Goal: Contribute content: Contribute content

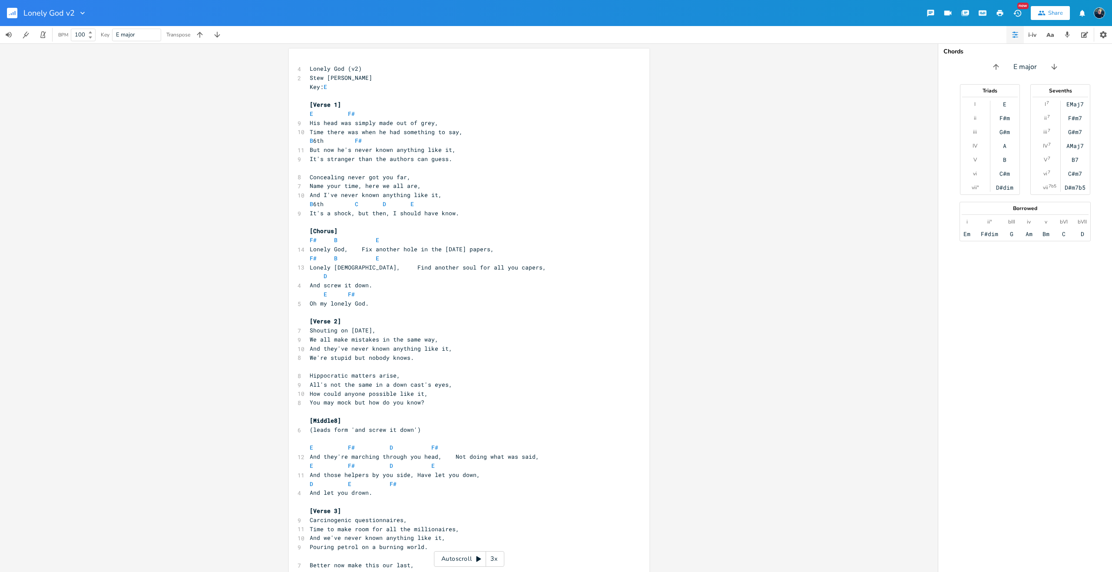
scroll to position [0, 9]
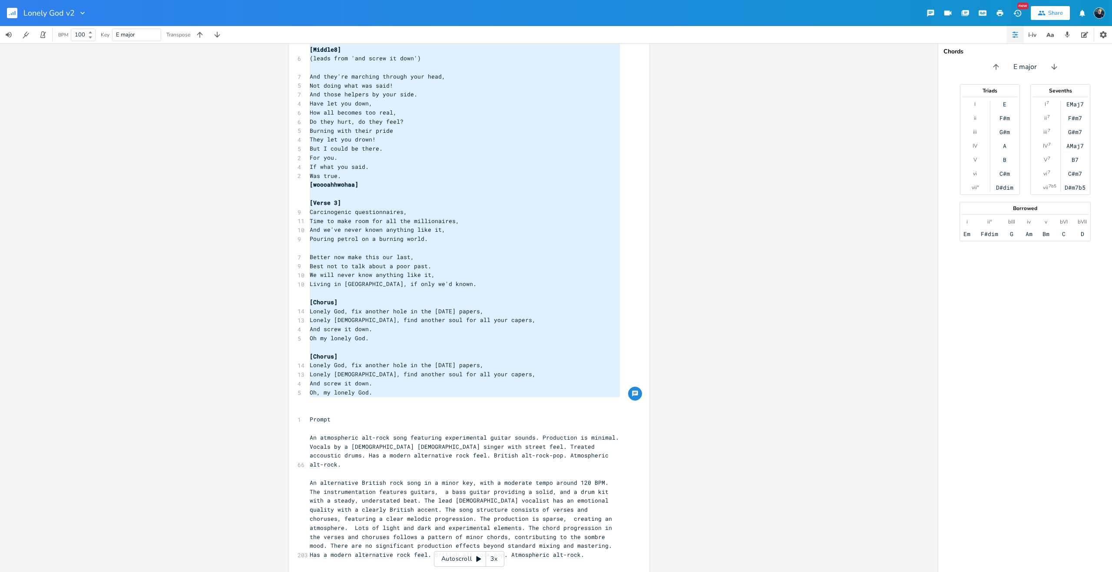
click at [11, 13] on rect "button" at bounding box center [12, 13] width 10 height 10
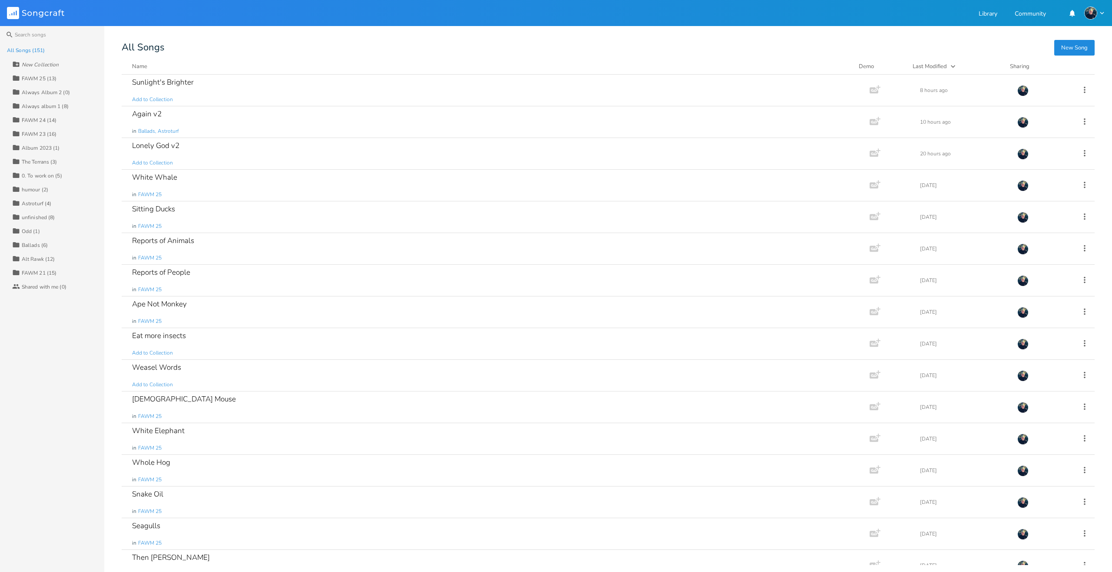
click at [33, 151] on div "Album 2023 (1)" at bounding box center [41, 147] width 38 height 5
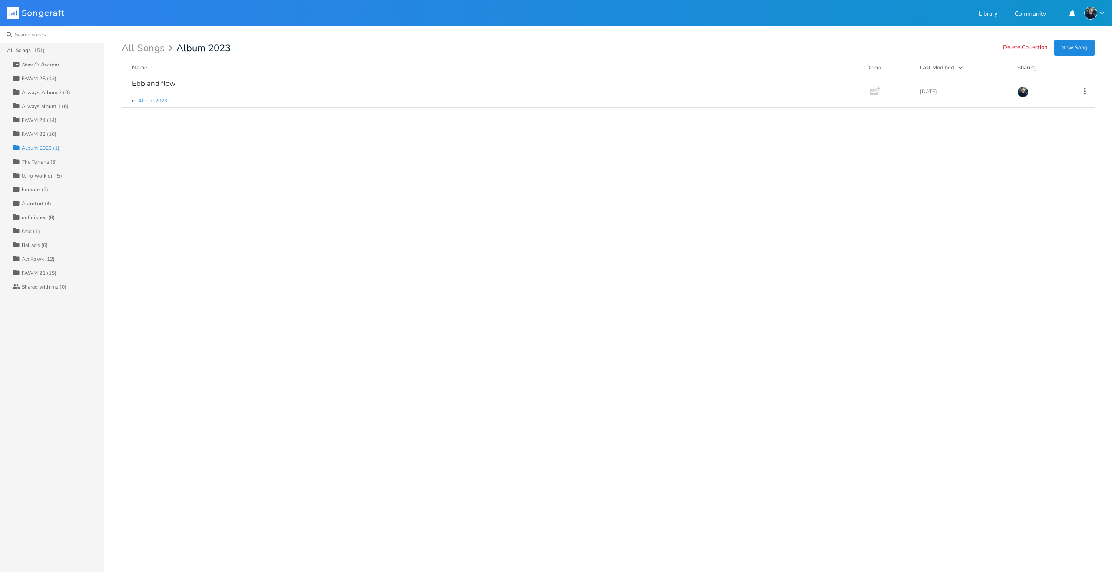
click at [40, 34] on input at bounding box center [52, 34] width 104 height 17
type input "exit"
click at [154, 83] on div "Exit Strategy" at bounding box center [153, 83] width 43 height 7
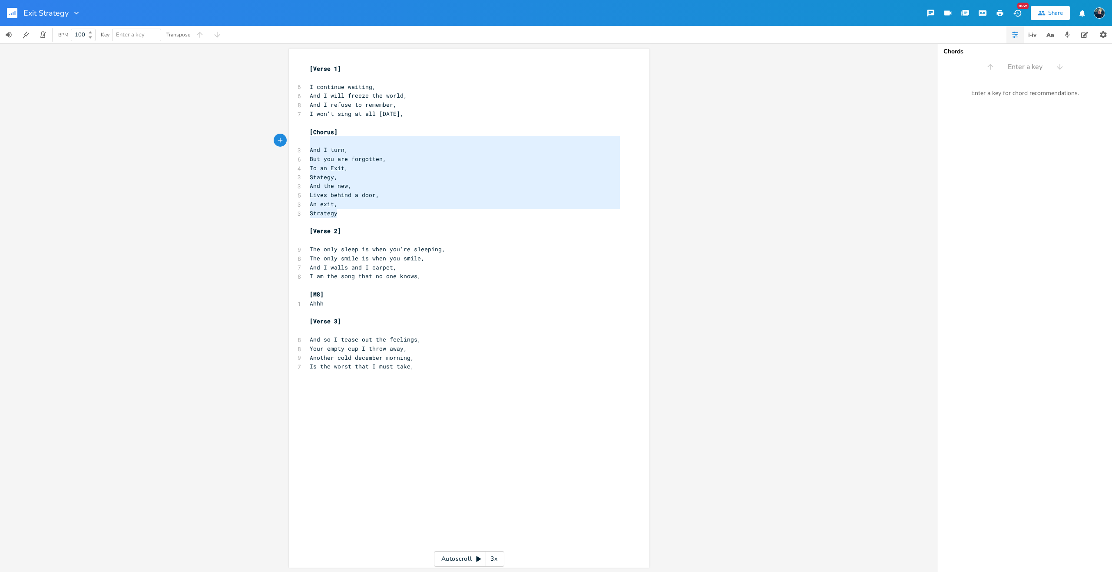
type textarea "[Chorus] And I turn, But you are forgotten, To an Exit, Stategy, And the new, L…"
drag, startPoint x: 347, startPoint y: 214, endPoint x: 295, endPoint y: 130, distance: 98.5
click at [295, 130] on div "[Chorus] And I turn, But you are forgotten, To an Exit, Stategy, And the new, L…" at bounding box center [469, 308] width 360 height 519
click at [399, 294] on pre "[M8]" at bounding box center [464, 294] width 313 height 9
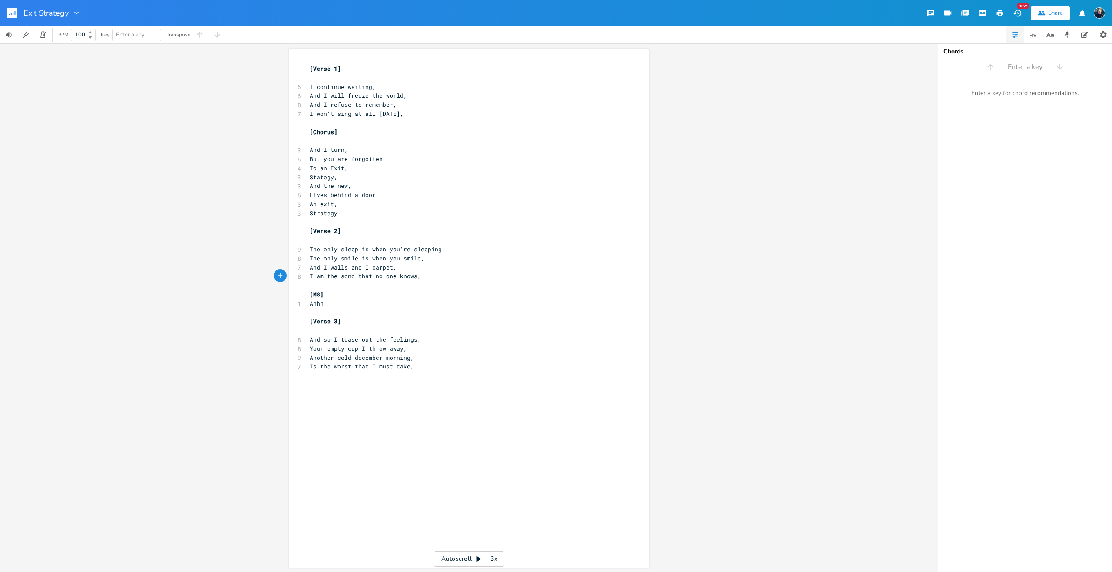
click at [428, 278] on pre "I am the song that no one knows," at bounding box center [464, 276] width 313 height 9
click at [369, 198] on span "Lives behind a door," at bounding box center [344, 195] width 69 height 8
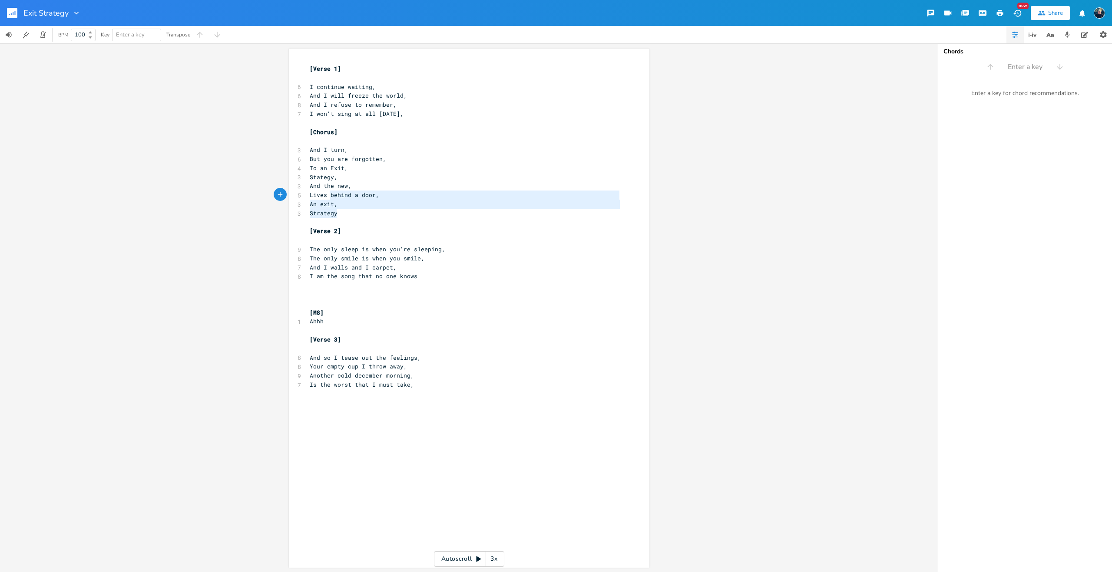
type textarea "And I turn, But you are forgotten, To an Exit, Stategy, And the new, Lives behi…"
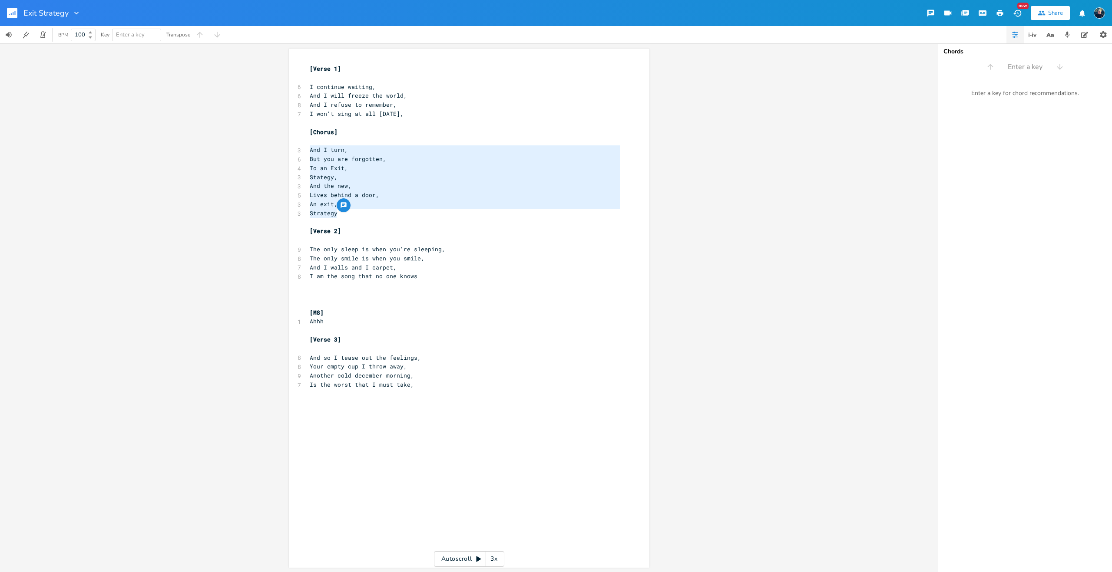
drag, startPoint x: 340, startPoint y: 215, endPoint x: 303, endPoint y: 151, distance: 74.3
click at [303, 151] on div "And I turn, But you are forgotten, To an Exit, Stategy, And the new, Lives behi…" at bounding box center [469, 308] width 360 height 519
click at [322, 293] on pre "​" at bounding box center [464, 294] width 313 height 9
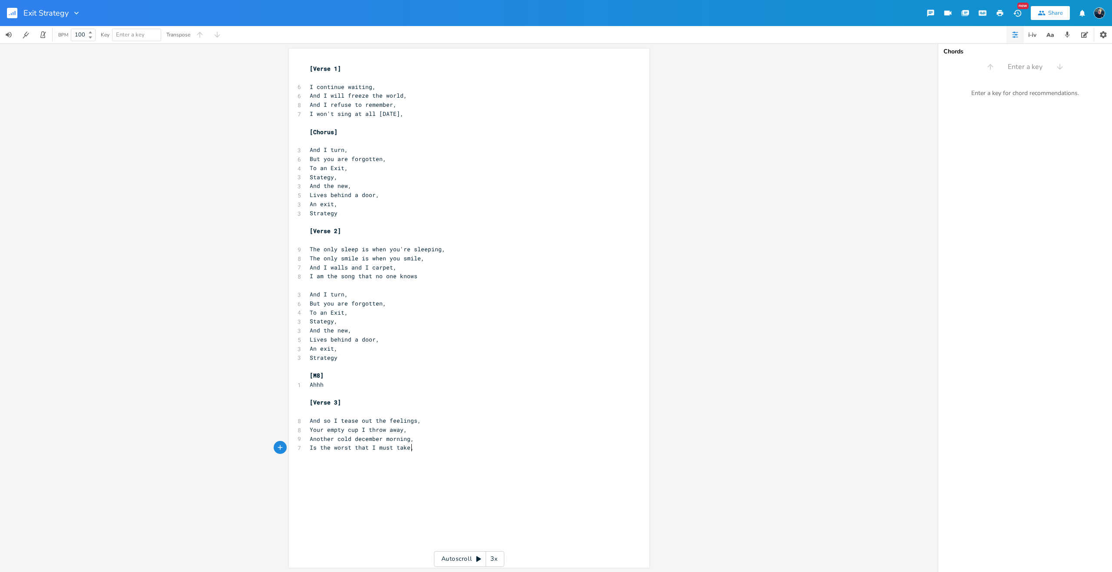
click at [322, 466] on div "x [Verse 1] ​ 6 I continue waiting, 6 And I will freeze the world, 8 And I refu…" at bounding box center [475, 317] width 335 height 508
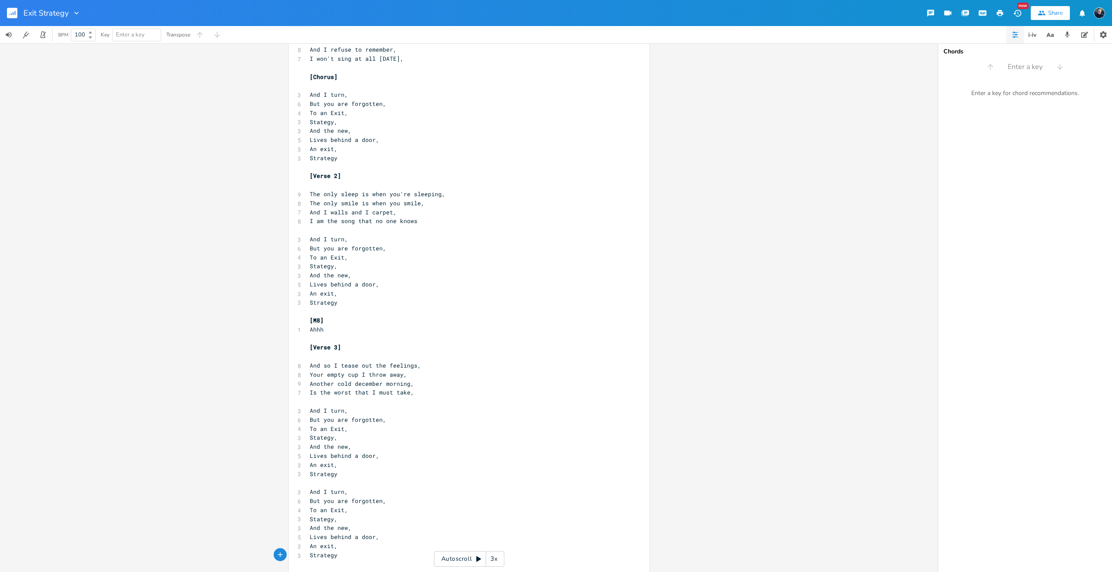
type textarea "[Chorus]"
drag, startPoint x: 343, startPoint y: 76, endPoint x: 286, endPoint y: 75, distance: 56.9
click at [289, 75] on div "[Chorus] x [Verse 1] ​ 6 I continue waiting, 6 And I will freeze the world, 8 A…" at bounding box center [469, 282] width 360 height 579
click at [320, 406] on pre "​" at bounding box center [464, 401] width 313 height 9
click at [417, 395] on pre "Is the worst that I must take," at bounding box center [464, 392] width 313 height 9
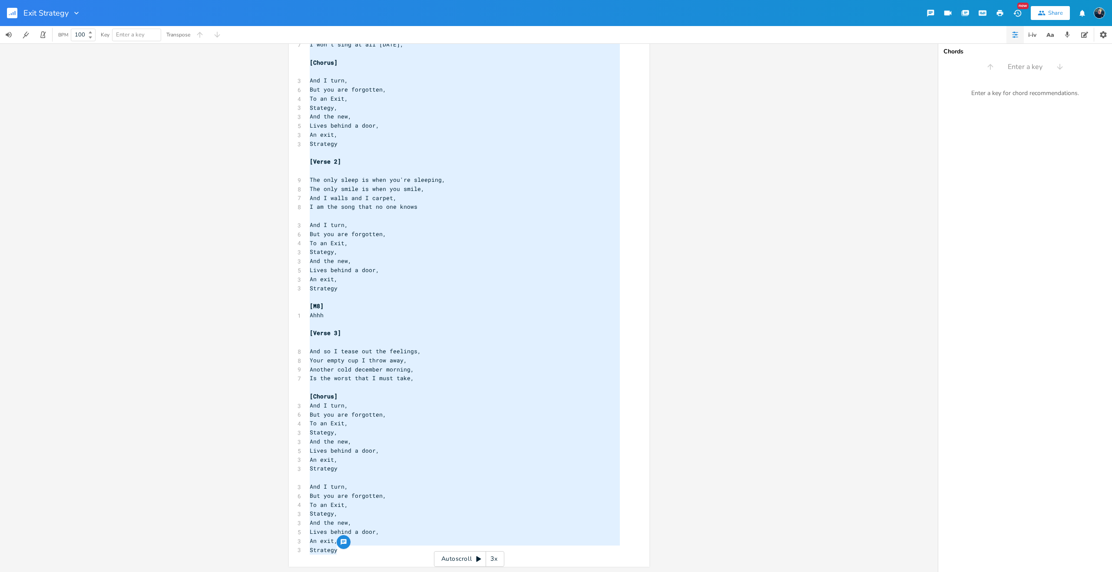
scroll to position [10, 0]
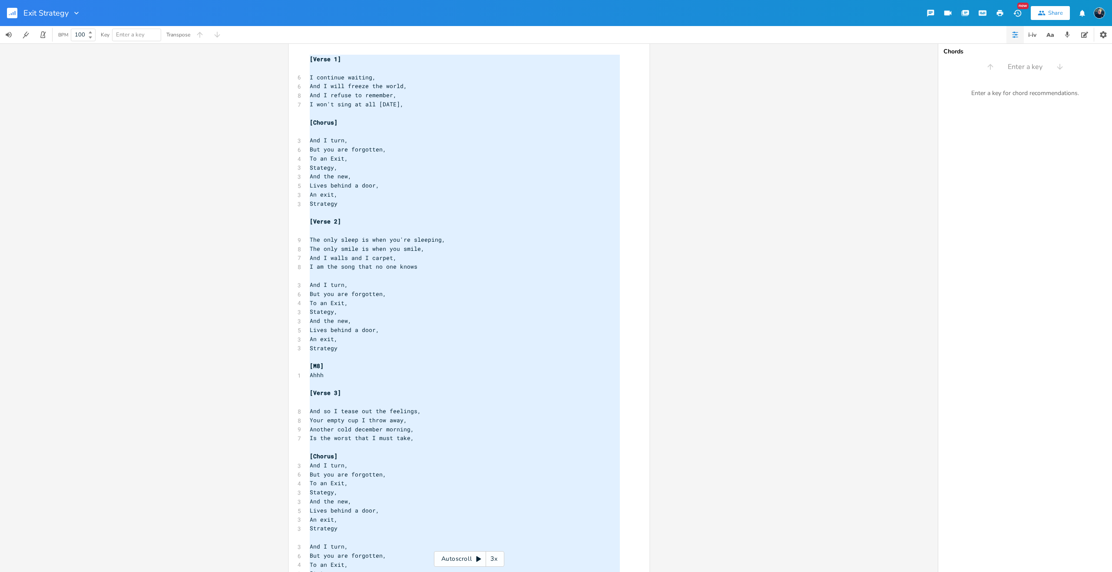
type textarea "I continue waiting, And I will freeze the world, And I refuse to remember, I wo…"
drag, startPoint x: 338, startPoint y: 553, endPoint x: 307, endPoint y: 70, distance: 483.8
click at [308, 70] on div "[Verse 1] ​ 6 I continue waiting, 6 And I will freeze the world, 8 And I refuse…" at bounding box center [464, 335] width 313 height 560
click at [310, 68] on pre "​" at bounding box center [464, 68] width 313 height 9
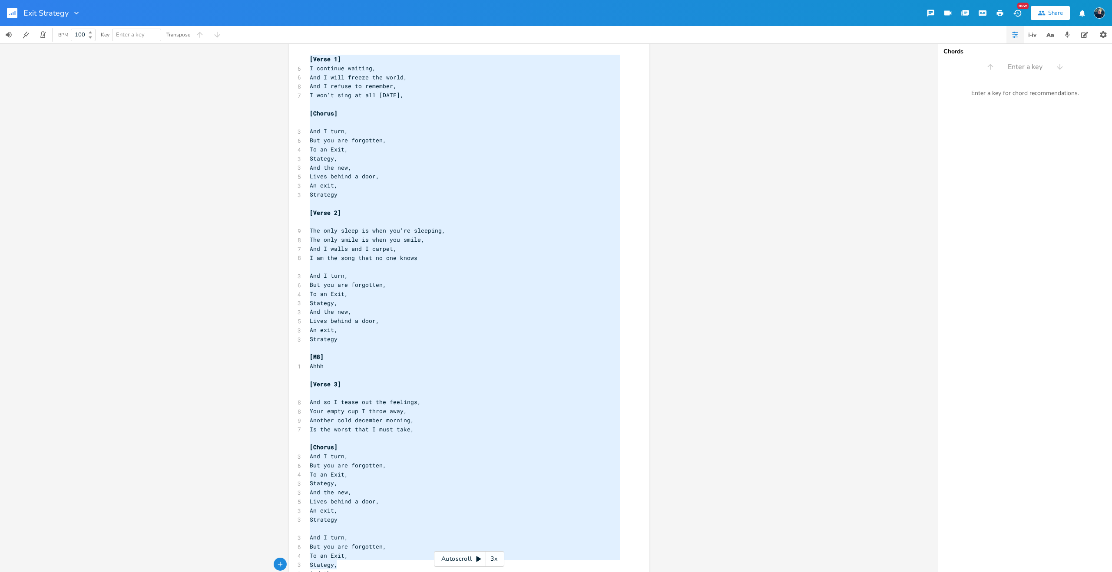
scroll to position [0, 0]
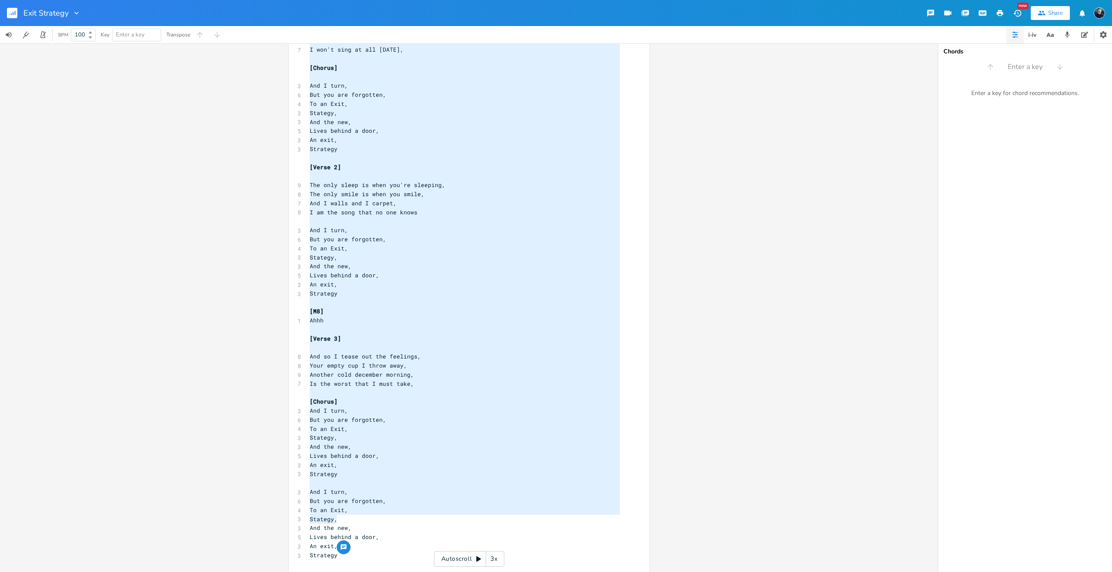
type textarea "[Verse 1] I continue waiting, And I will freeze the world, And I refuse to reme…"
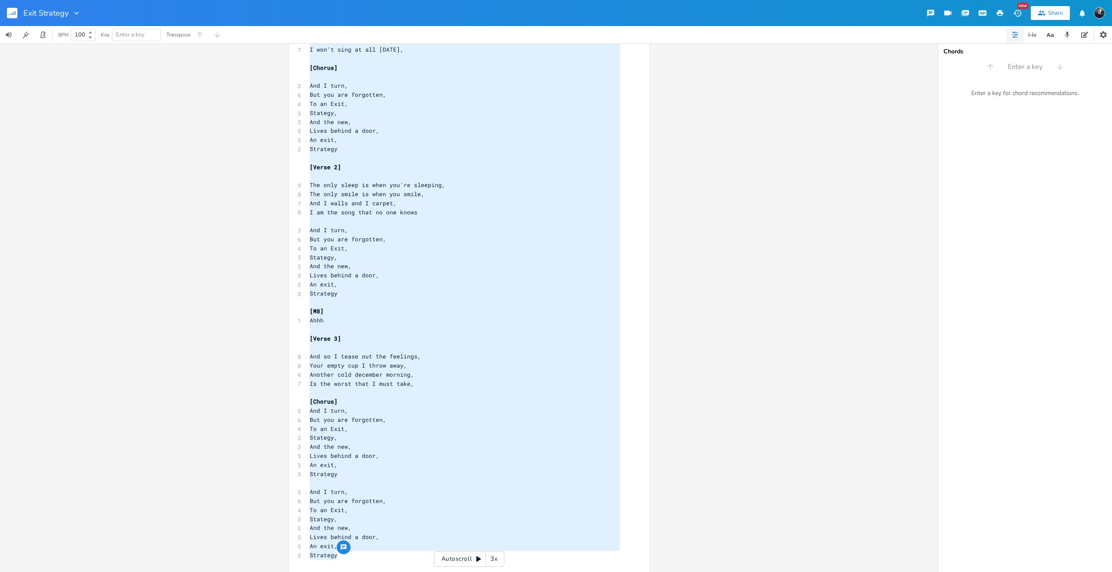
drag, startPoint x: 307, startPoint y: 56, endPoint x: 353, endPoint y: 560, distance: 505.8
click at [353, 560] on div "x [Verse 1] 6 I continue waiting, 6 And I will freeze the world, 8 And I refuse…" at bounding box center [464, 284] width 313 height 554
click at [379, 501] on pre "To an Exit," at bounding box center [464, 505] width 313 height 9
type textarea "And I turn, But you are forgotten, To an Exit, Stategy, And the new, Lives behi…"
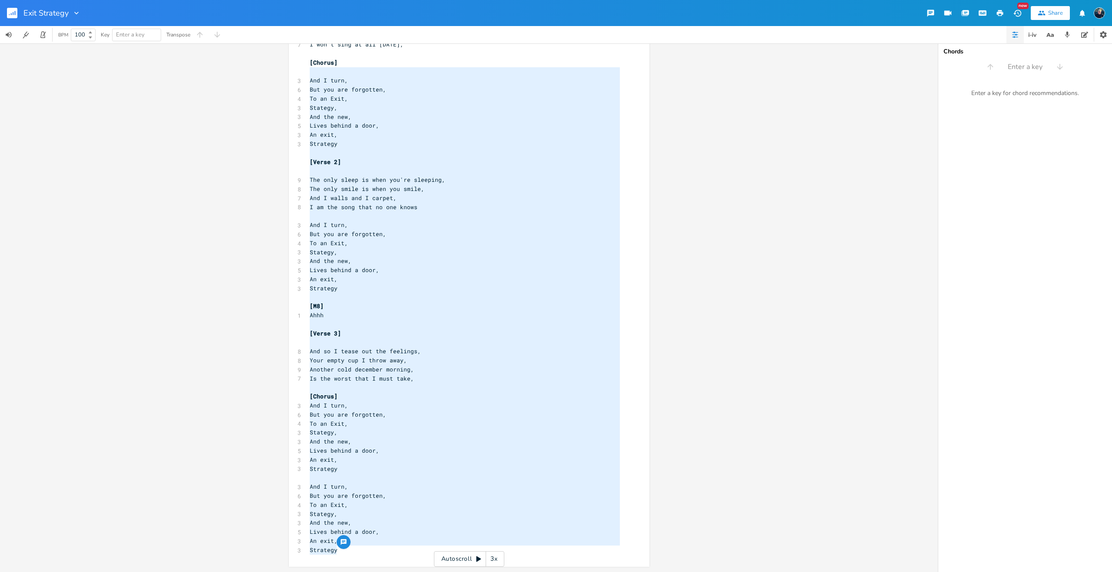
drag, startPoint x: 337, startPoint y: 554, endPoint x: 312, endPoint y: 68, distance: 486.1
click at [312, 68] on div "[Verse 1] 6 I continue waiting, 6 And I will freeze the world, 8 And I refuse t…" at bounding box center [464, 279] width 313 height 551
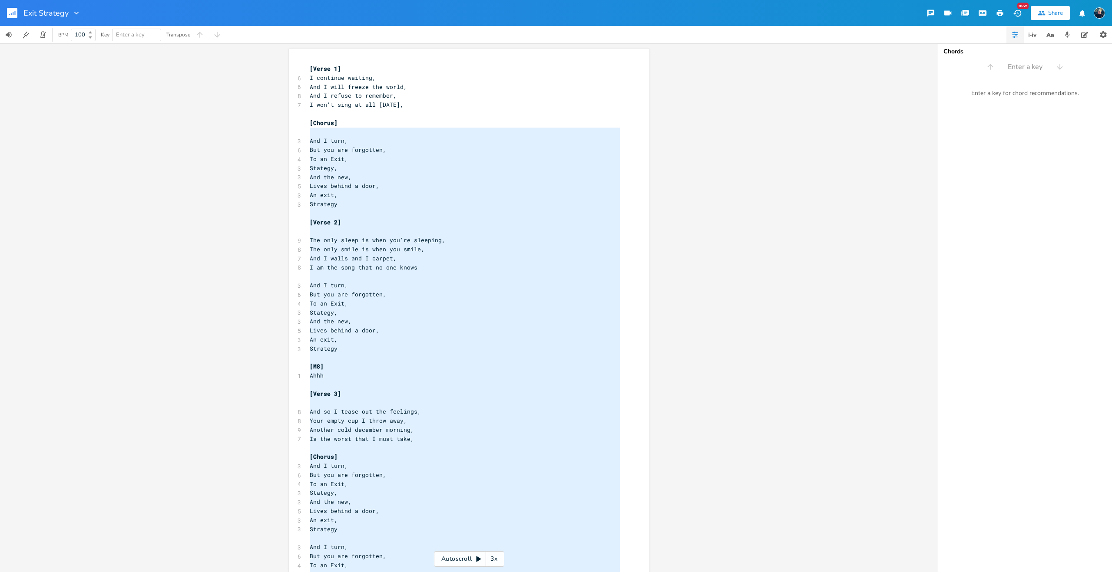
click at [312, 70] on span "[Verse 1]" at bounding box center [325, 69] width 31 height 8
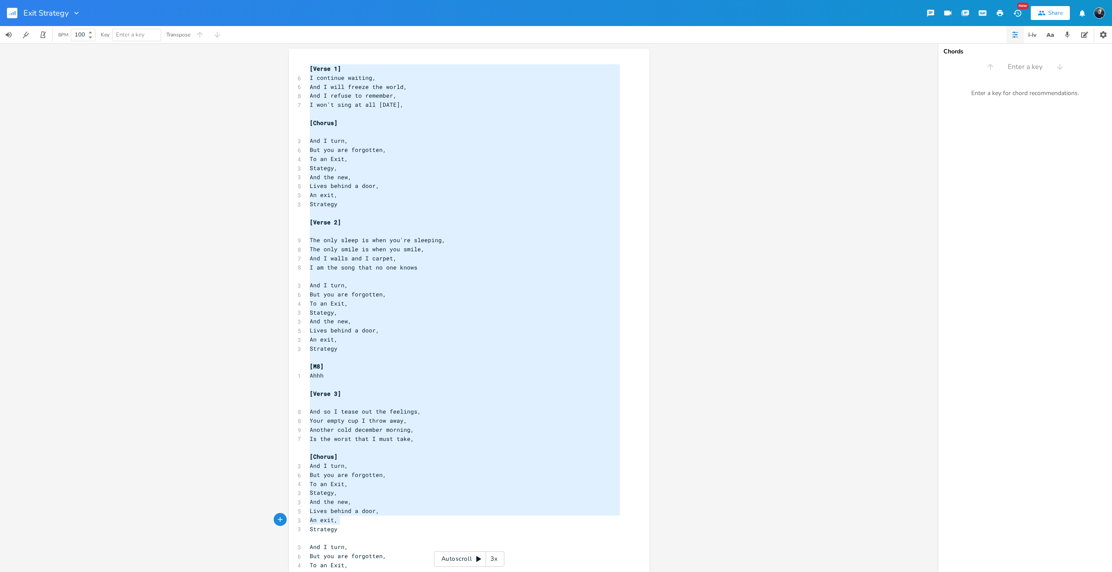
type textarea "[Verse 1] I continue waiting, And I will freeze the world, And I refuse to reme…"
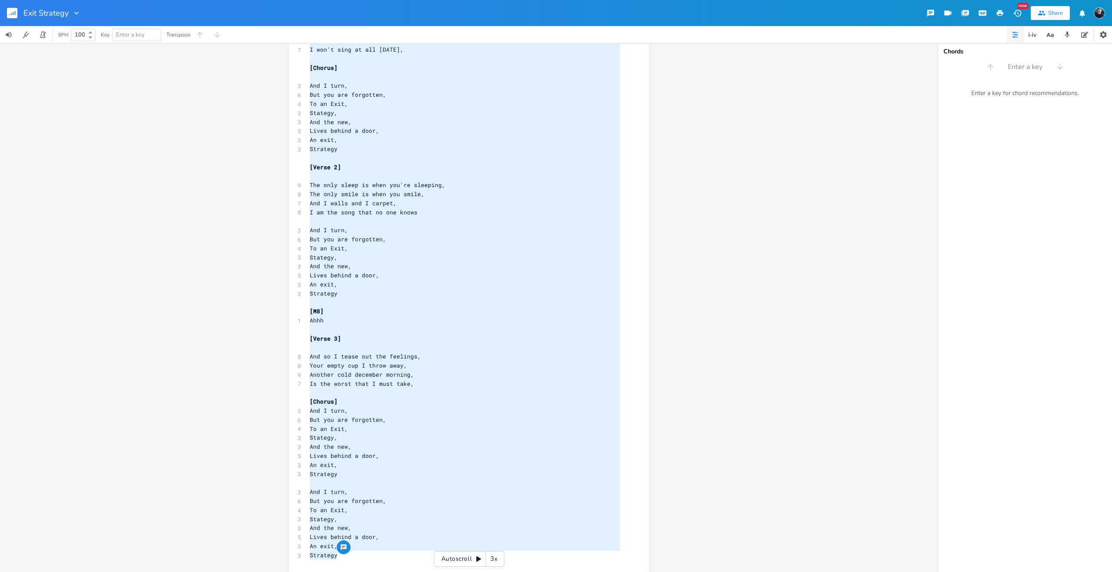
drag, startPoint x: 307, startPoint y: 67, endPoint x: 388, endPoint y: 565, distance: 504.6
click at [388, 565] on div "x [Verse 1] 6 I continue waiting, 6 And I will freeze the world, 8 And I refuse…" at bounding box center [475, 290] width 335 height 567
paste textarea
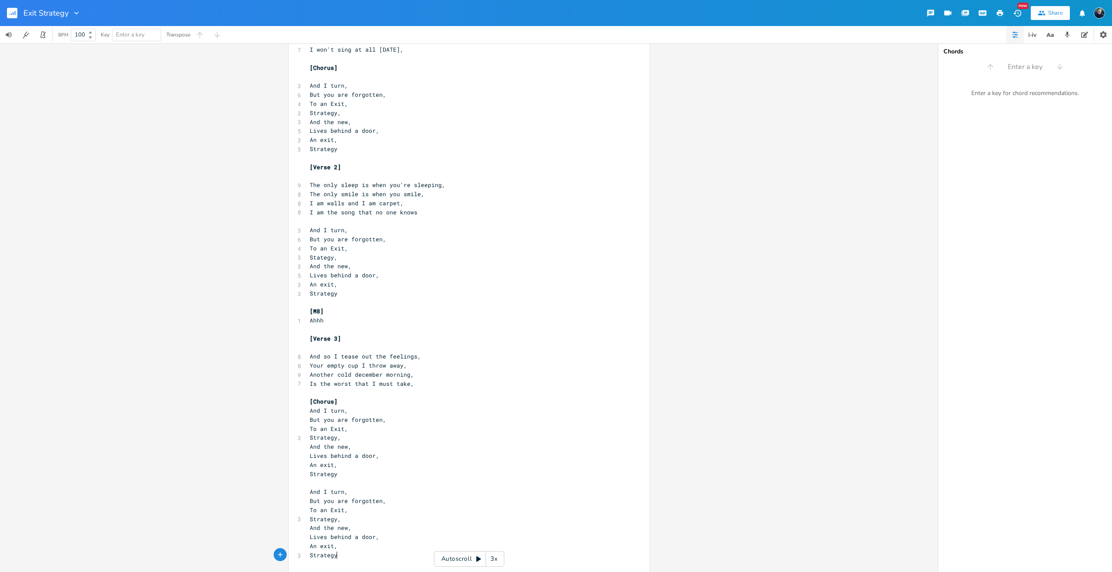
click at [371, 434] on pre "Strategy," at bounding box center [464, 437] width 313 height 9
drag, startPoint x: 343, startPoint y: 267, endPoint x: 334, endPoint y: 267, distance: 9.6
click at [334, 267] on span "And the new," at bounding box center [331, 266] width 42 height 8
type textarea "world"
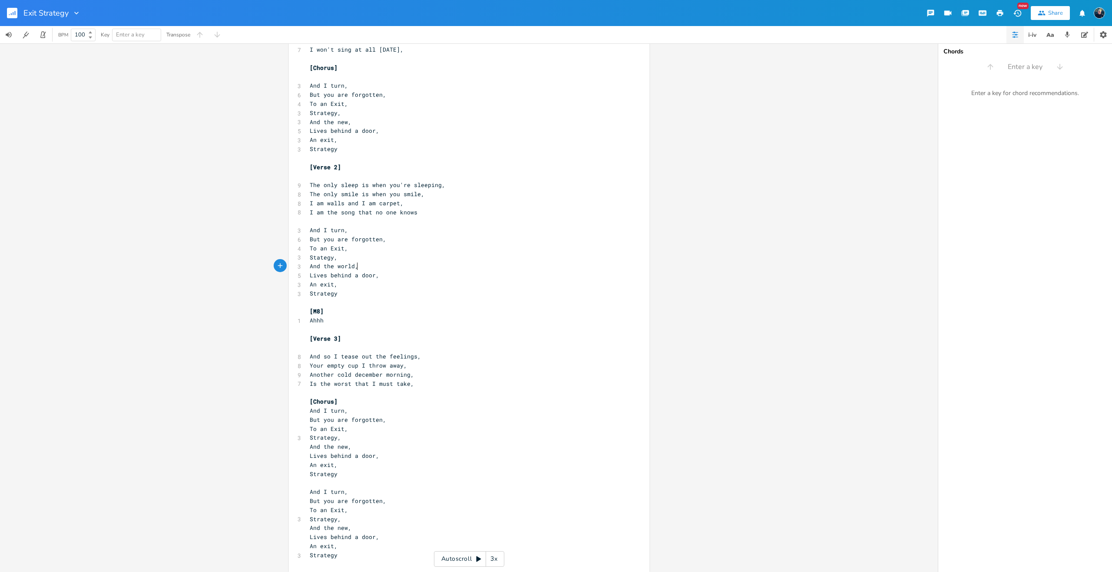
type textarea "And the world,"
drag, startPoint x: 358, startPoint y: 267, endPoint x: 294, endPoint y: 264, distance: 64.4
click at [294, 264] on div "And the world, x [Verse 1] I continue waiting, 6 And I will freeze the world, 8…" at bounding box center [469, 282] width 360 height 579
type textarea "And the new,"
drag, startPoint x: 350, startPoint y: 446, endPoint x: 301, endPoint y: 448, distance: 48.2
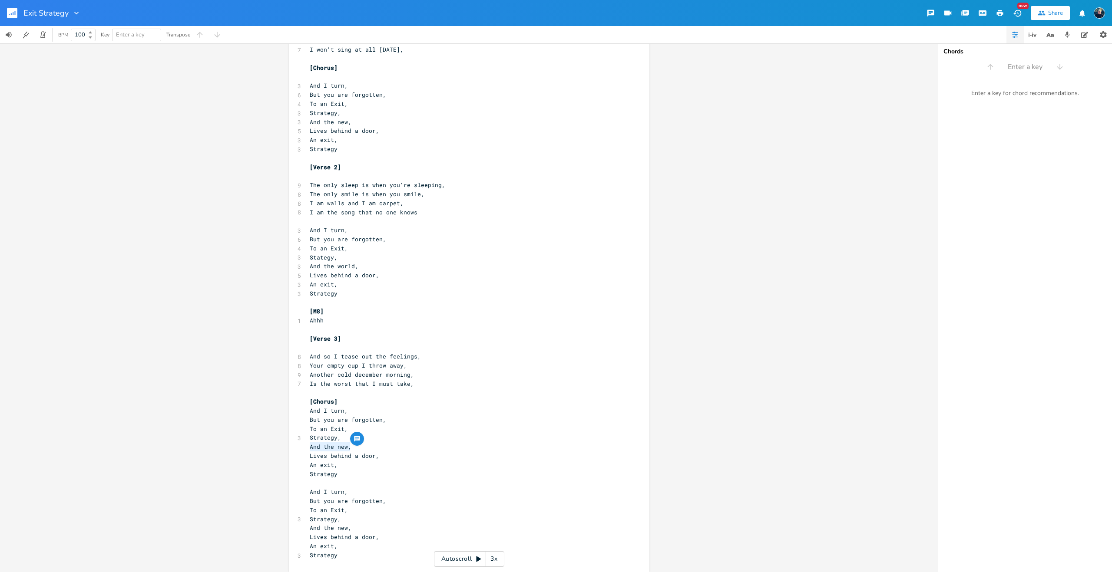
click at [301, 448] on div "And the new, x [Verse 1] I continue waiting, 6 And I will freeze the world, 8 A…" at bounding box center [469, 282] width 360 height 579
paste textarea
type textarea "And the new,"
drag, startPoint x: 349, startPoint y: 524, endPoint x: 290, endPoint y: 524, distance: 58.6
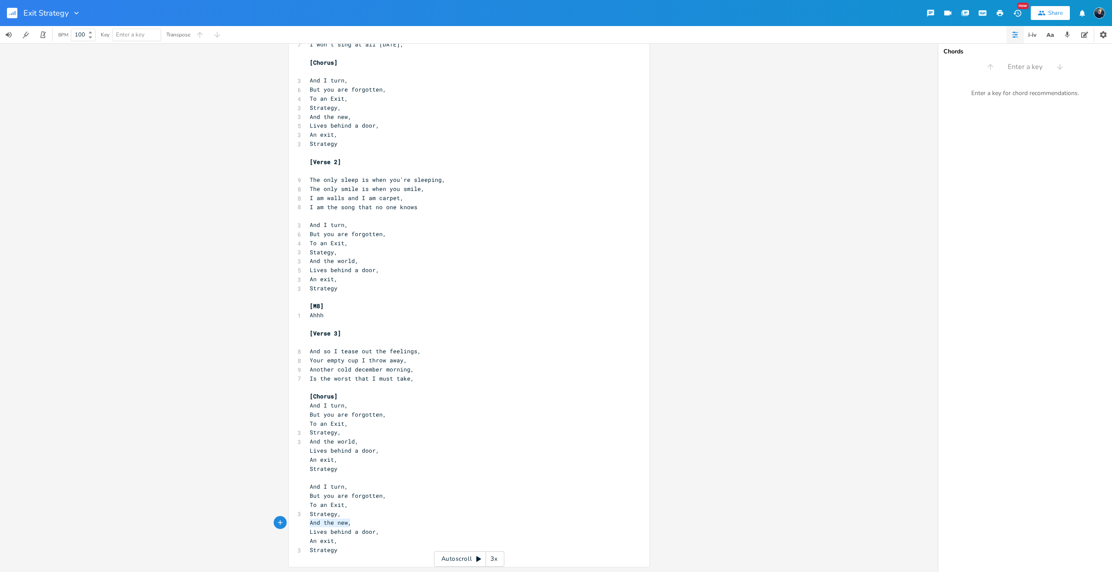
click at [290, 524] on div "And the new, x [Verse 1] I continue waiting, 6 And I will freeze the world, 8 A…" at bounding box center [469, 277] width 360 height 579
paste textarea
click at [317, 269] on span "Lives behind a door," at bounding box center [344, 271] width 69 height 8
click at [317, 126] on span "Lives behind a door," at bounding box center [344, 126] width 69 height 8
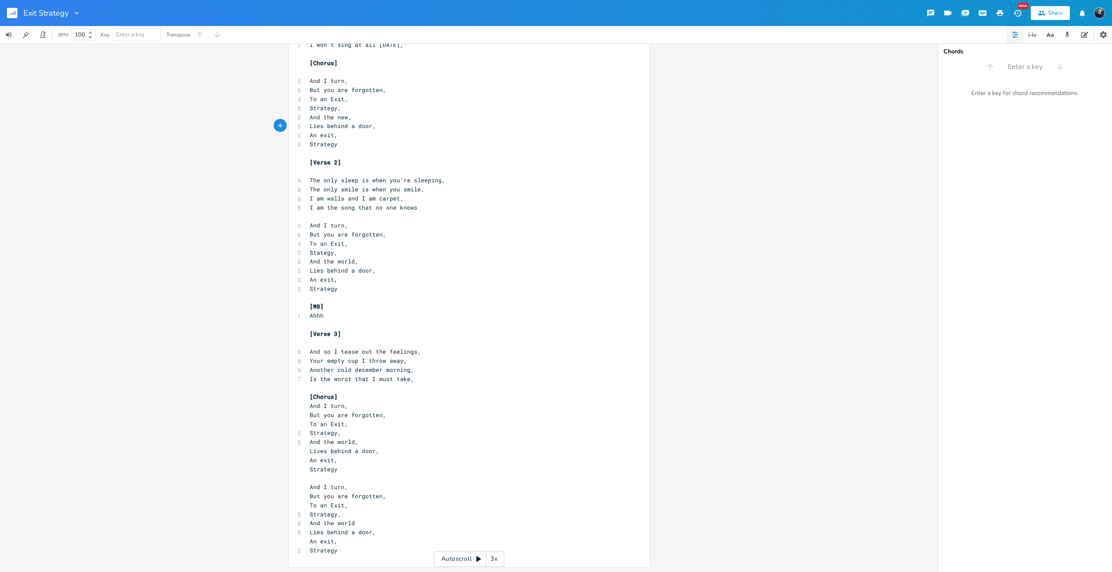
scroll to position [60, 0]
click at [317, 450] on span "Lives behind a door," at bounding box center [344, 451] width 69 height 8
type textarea "Strategy"
drag, startPoint x: 338, startPoint y: 291, endPoint x: 299, endPoint y: 291, distance: 39.5
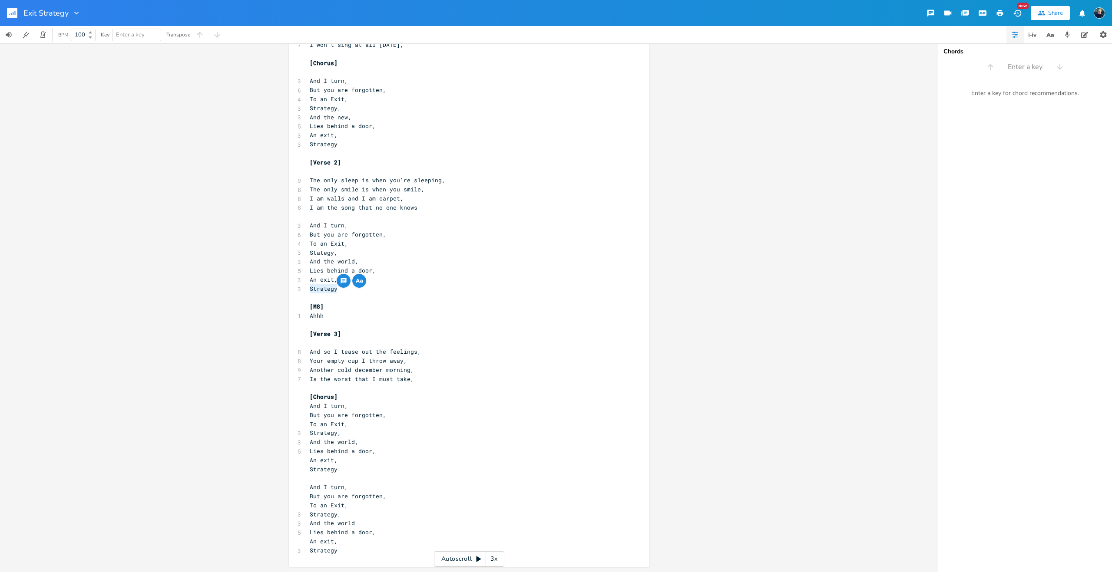
click at [299, 291] on div "Strategy x [Verse 1] I continue waiting, 6 And I will freeze the world, 8 And I…" at bounding box center [469, 278] width 360 height 579
type textarea "Stategy,"
drag, startPoint x: 339, startPoint y: 252, endPoint x: 290, endPoint y: 253, distance: 48.6
click at [290, 253] on div "Stategy, x [Verse 1] I continue waiting, 6 And I will freeze the world, 8 And I…" at bounding box center [469, 278] width 360 height 579
paste textarea
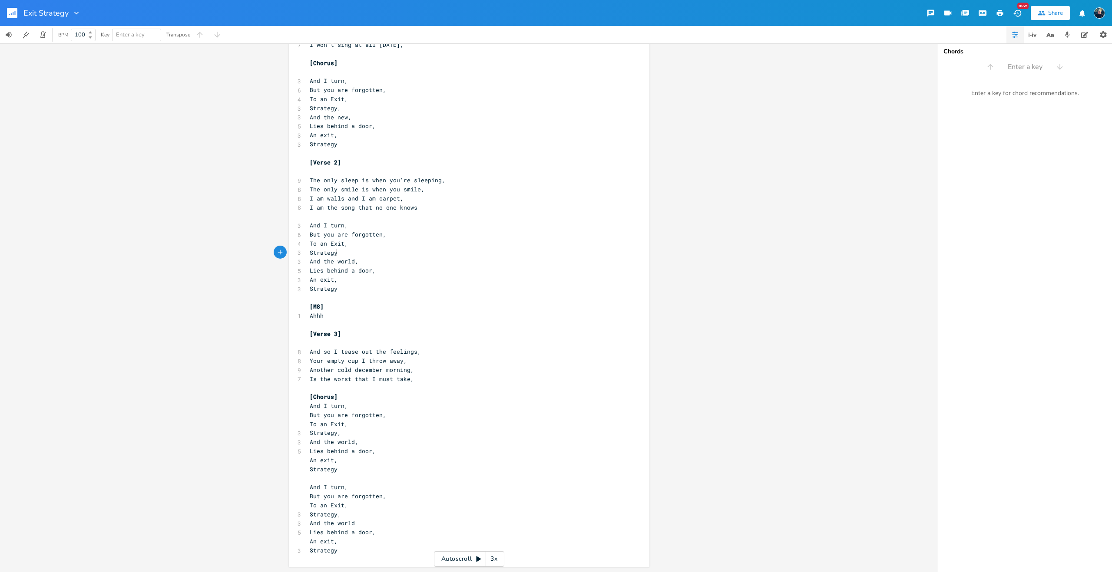
click at [360, 285] on pre "Strategy" at bounding box center [464, 288] width 313 height 9
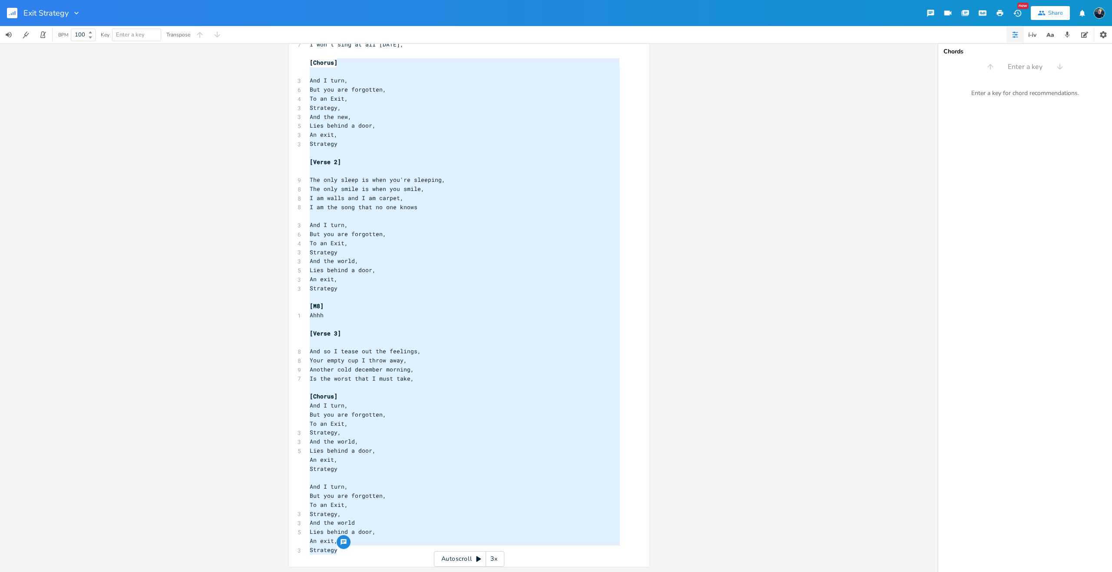
drag, startPoint x: 338, startPoint y: 542, endPoint x: 333, endPoint y: 66, distance: 476.3
click at [333, 66] on div "[Verse 1] I continue waiting, 6 And I will freeze the world, 8 And I refuse to …" at bounding box center [464, 279] width 313 height 551
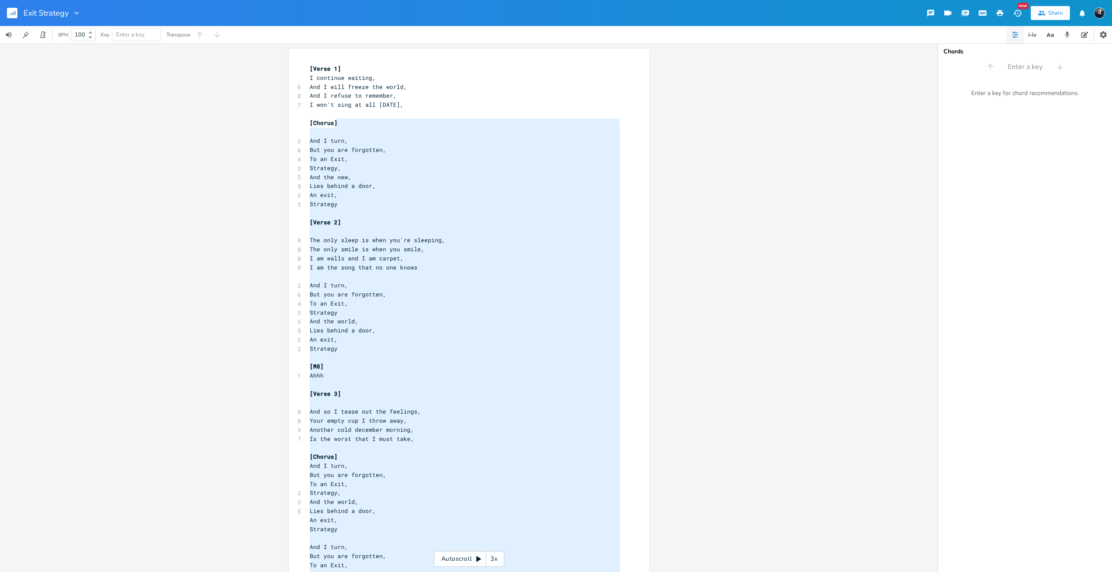
click at [308, 67] on pre "[Verse 1]" at bounding box center [464, 68] width 313 height 9
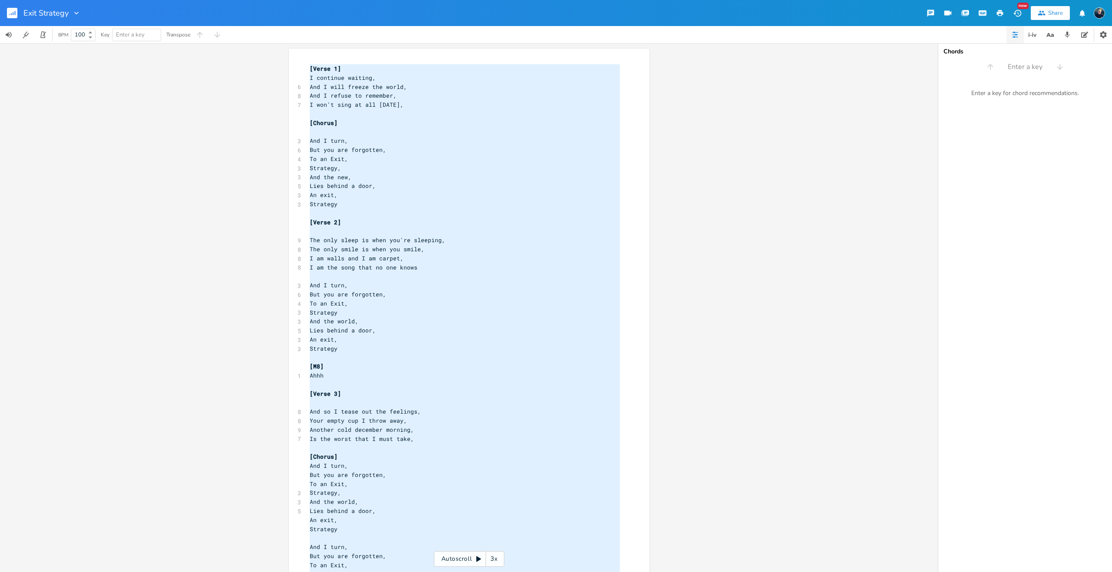
type textarea "[Verse 1] I continue waiting, And I will freeze the world, And I refuse to reme…"
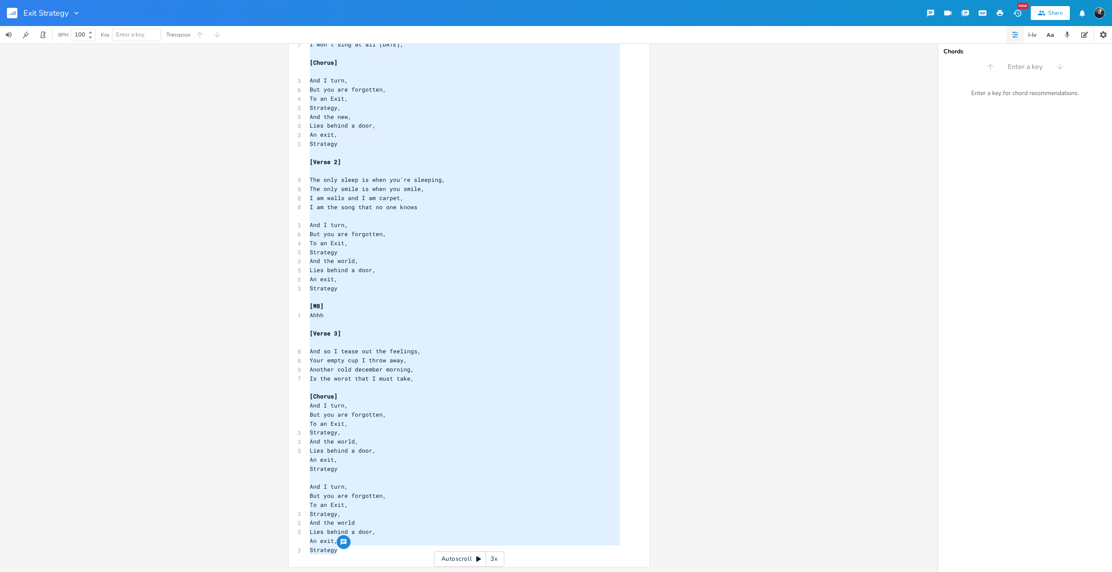
click at [382, 277] on pre "An exit," at bounding box center [464, 279] width 313 height 9
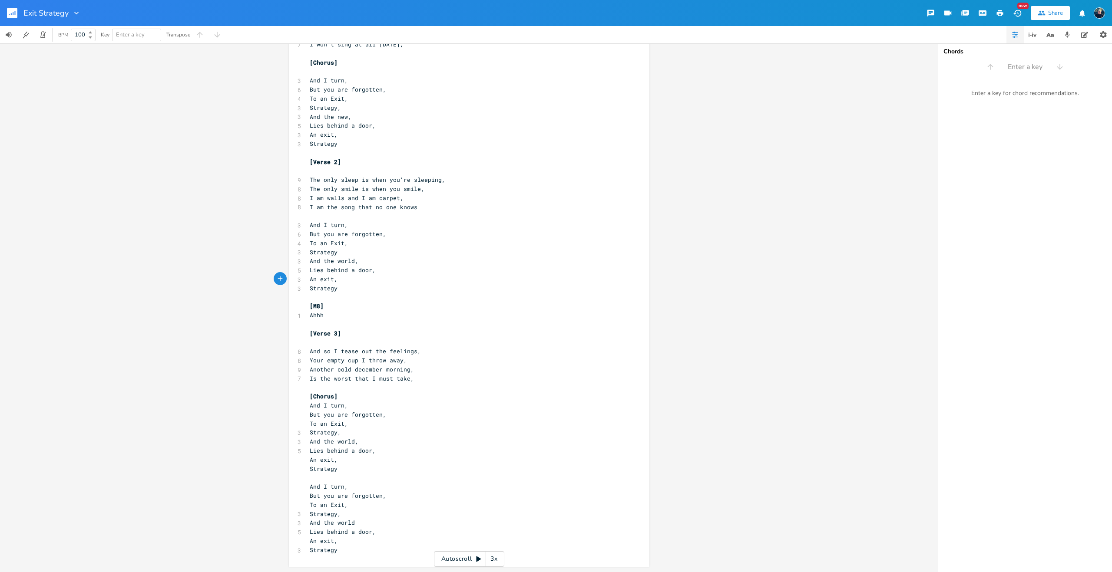
click at [418, 208] on pre "I am the song that no one knows" at bounding box center [464, 207] width 313 height 9
type textarea "."
type textarea "wa"
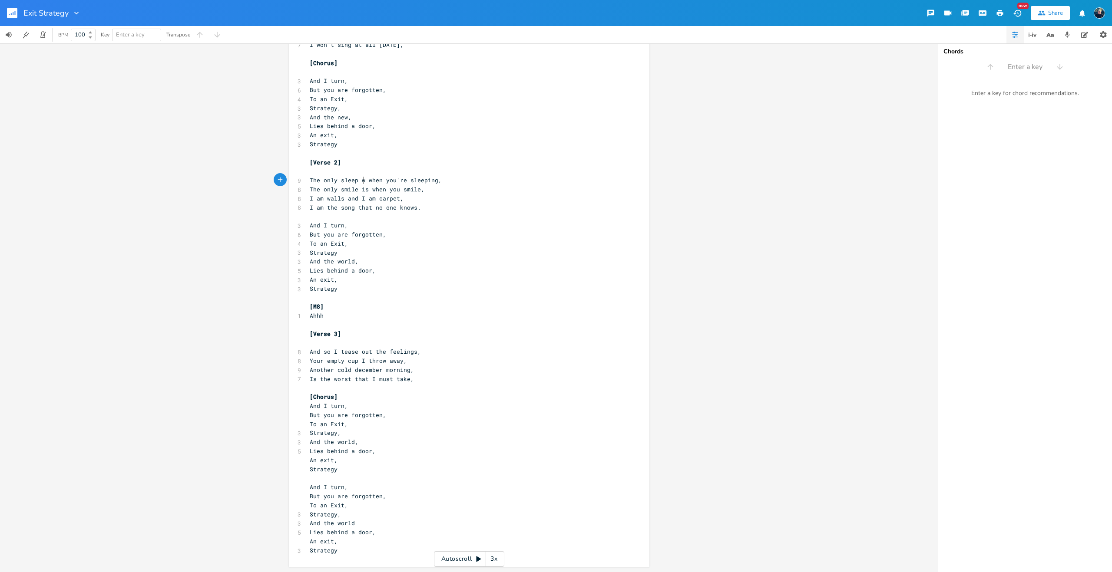
type textarea "as"
type textarea "you were sleeping"
type textarea "was"
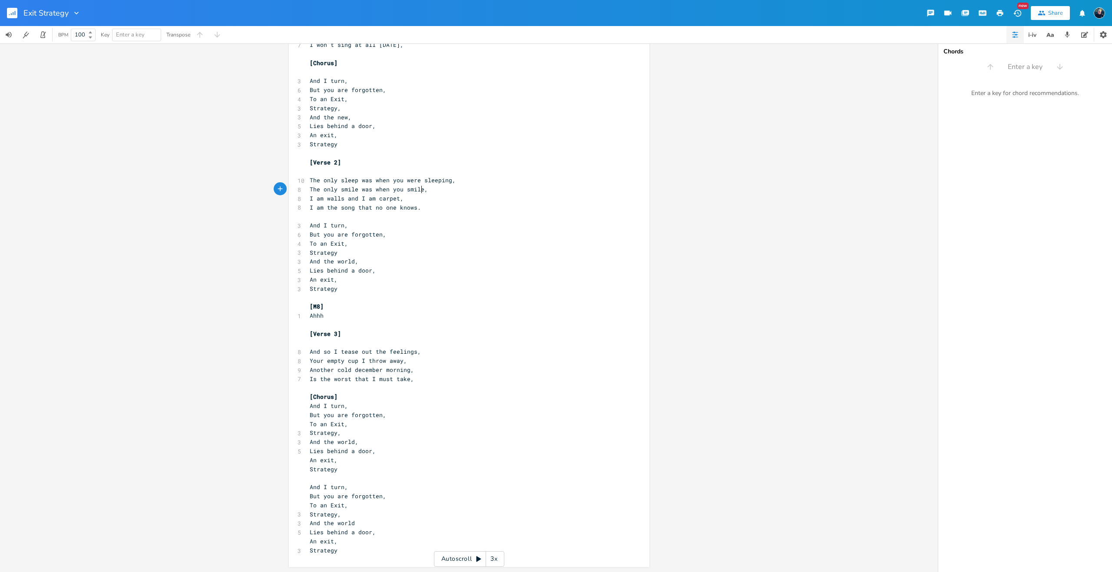
type textarea "d"
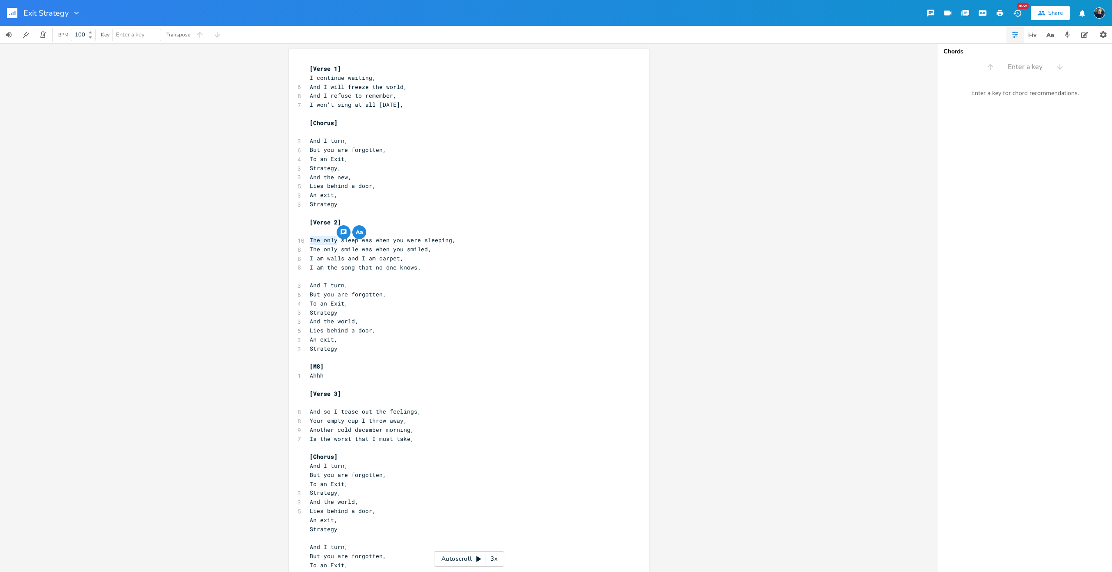
drag, startPoint x: 334, startPoint y: 239, endPoint x: 307, endPoint y: 240, distance: 26.5
click at [310, 240] on span "The only sleep was when you were sleeping," at bounding box center [383, 240] width 146 height 8
type textarea "I onlyu"
type textarea "t"
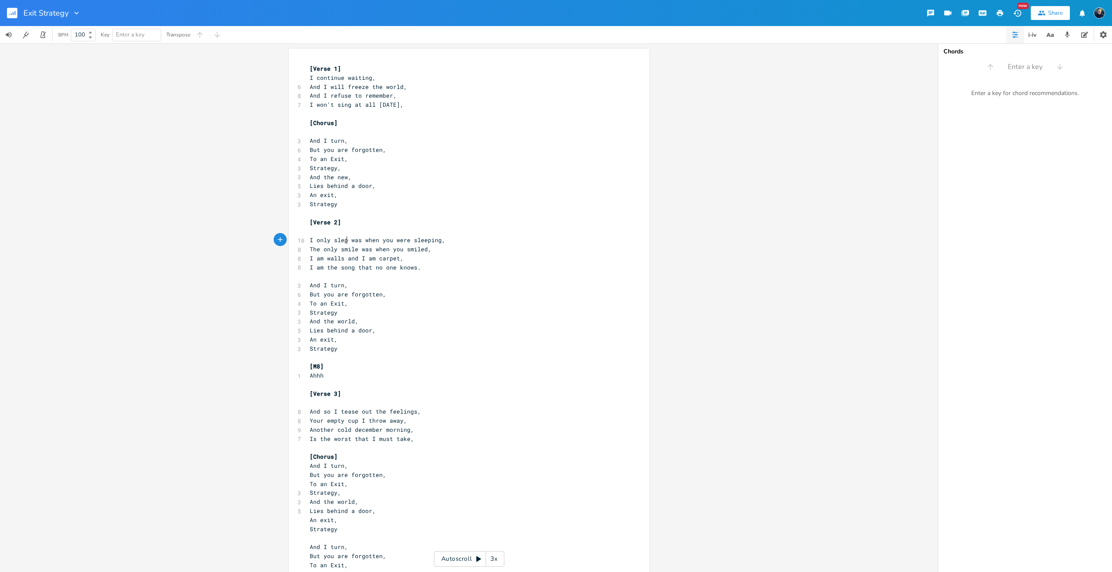
scroll to position [0, 2]
type textarea "I"
type textarea "d"
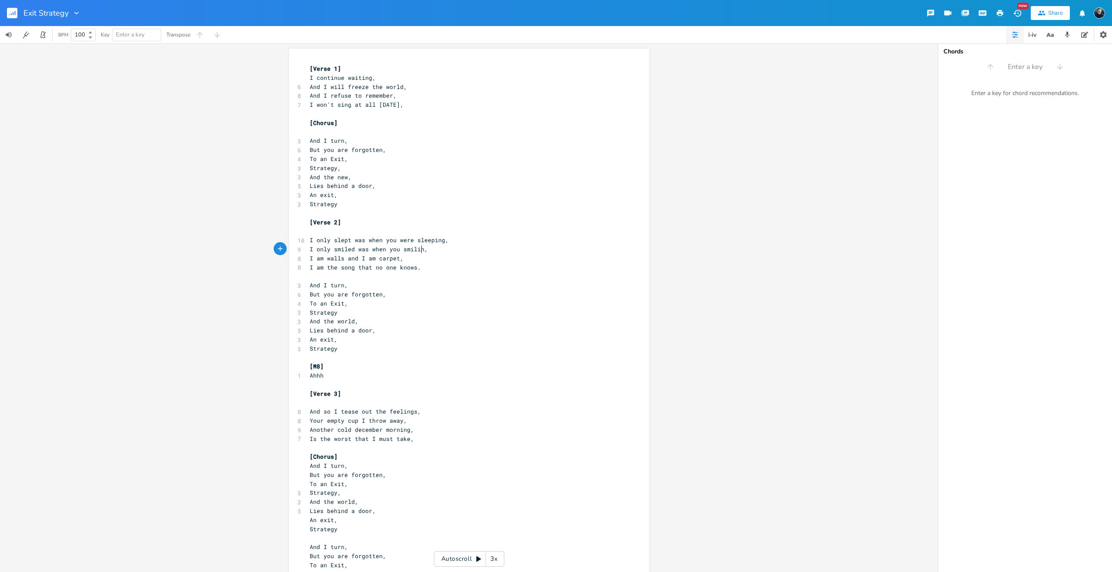
type textarea "ing"
click at [355, 258] on span "I am walls and I am carpet," at bounding box center [357, 258] width 94 height 8
click at [363, 271] on pre "I am the song that no one knows." at bounding box center [464, 267] width 313 height 9
click at [369, 285] on pre "And I turn," at bounding box center [464, 285] width 313 height 9
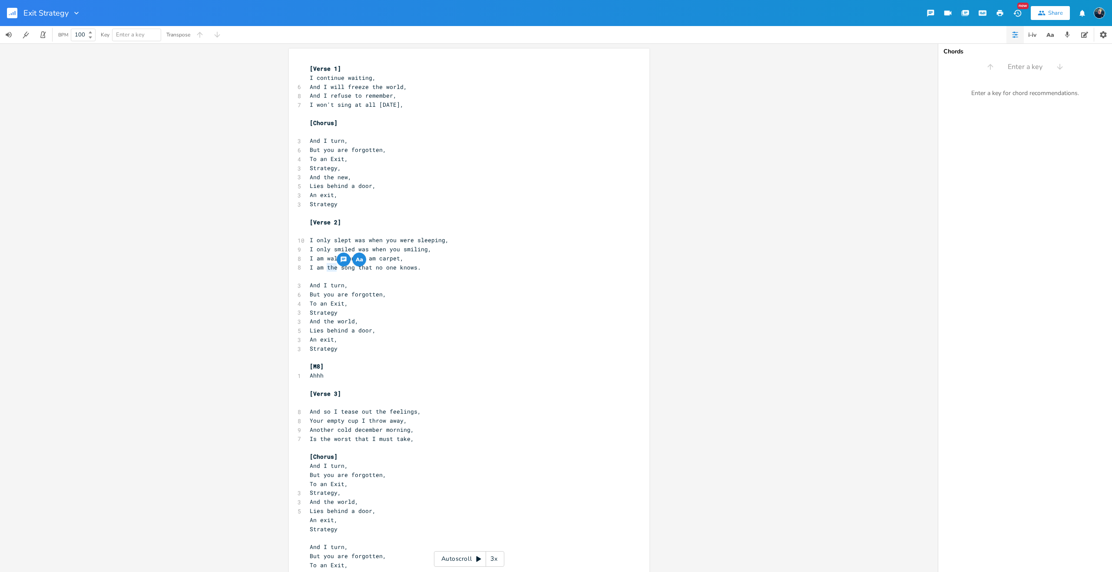
drag, startPoint x: 333, startPoint y: 267, endPoint x: 323, endPoint y: 267, distance: 10.0
click at [323, 267] on span "I am the song that no one knows." at bounding box center [365, 268] width 111 height 8
type textarea "a"
click at [378, 208] on pre "Strategy" at bounding box center [464, 204] width 313 height 9
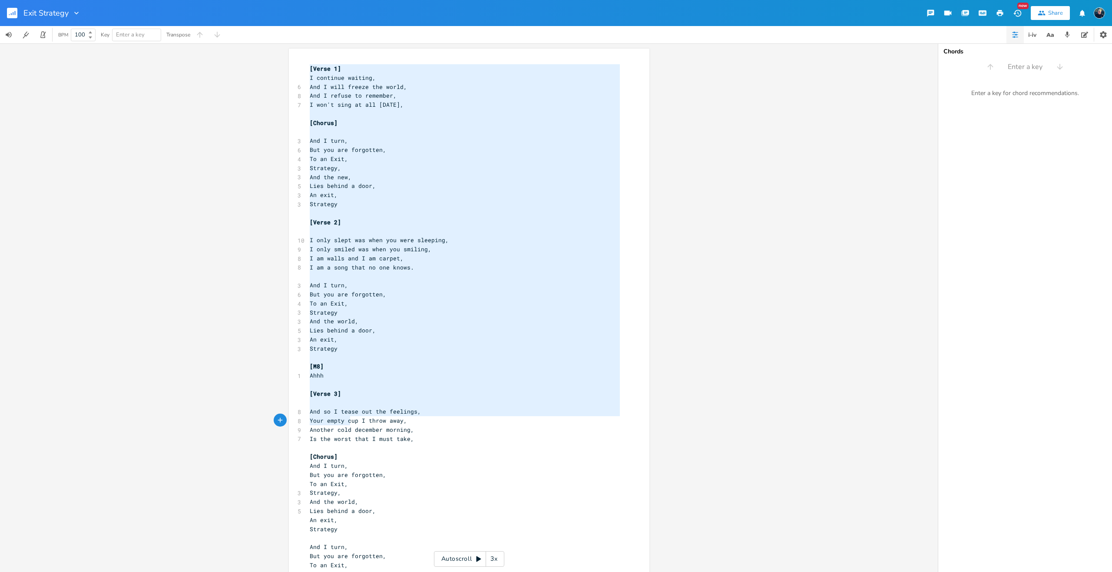
drag, startPoint x: 308, startPoint y: 68, endPoint x: 349, endPoint y: 418, distance: 352.8
click at [349, 418] on div "[Verse 1] I continue waiting, 6 And I will freeze the world, 8 And I refuse to …" at bounding box center [464, 339] width 313 height 551
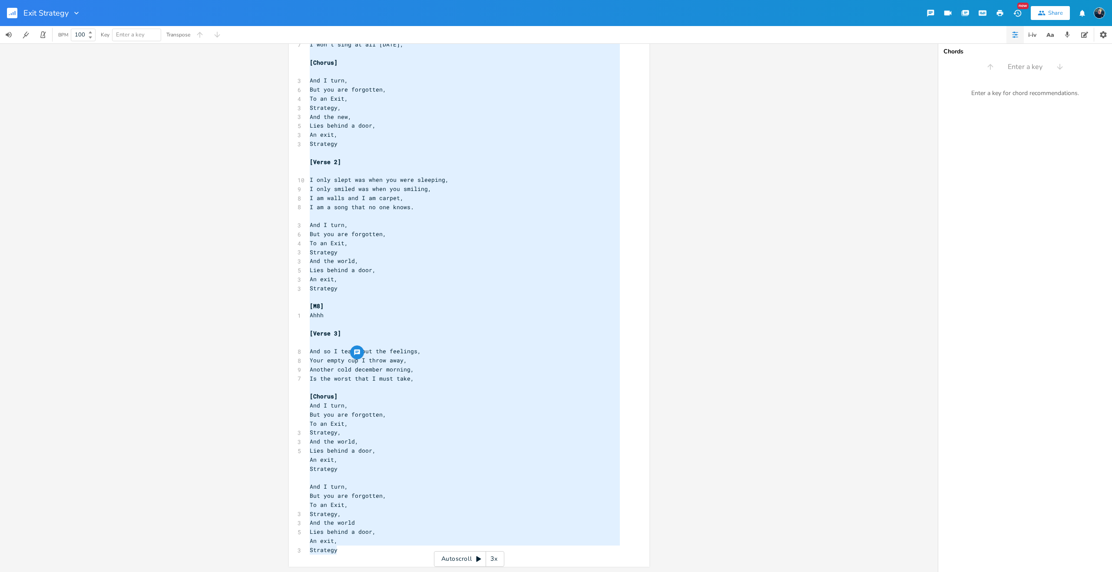
click at [344, 550] on pre "Strategy" at bounding box center [464, 550] width 313 height 9
type textarea "[Verse 1] I continue waiting, And I will freeze the world, And I refuse to reme…"
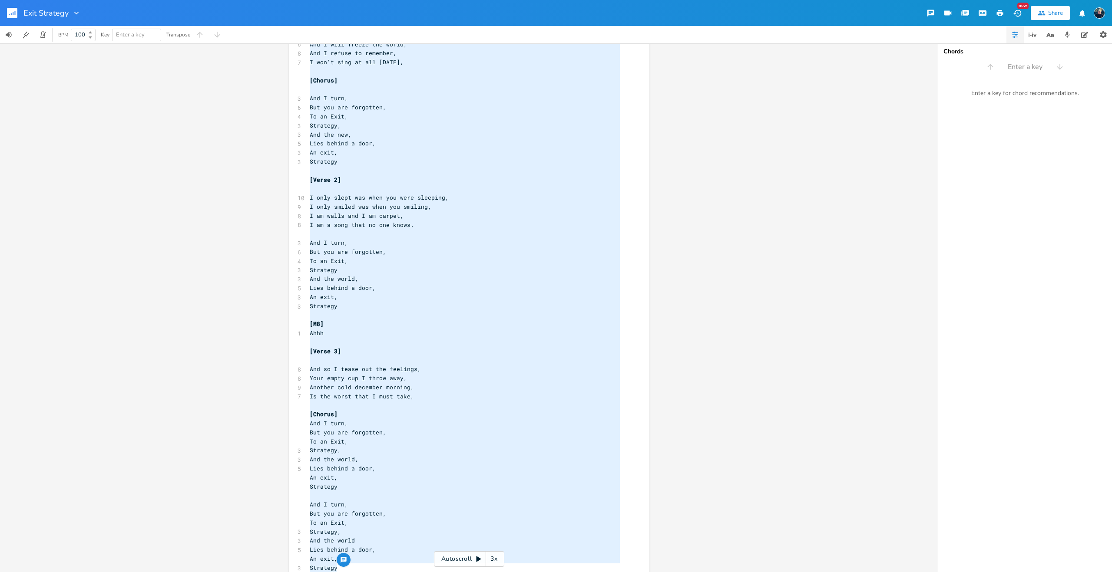
scroll to position [0, 0]
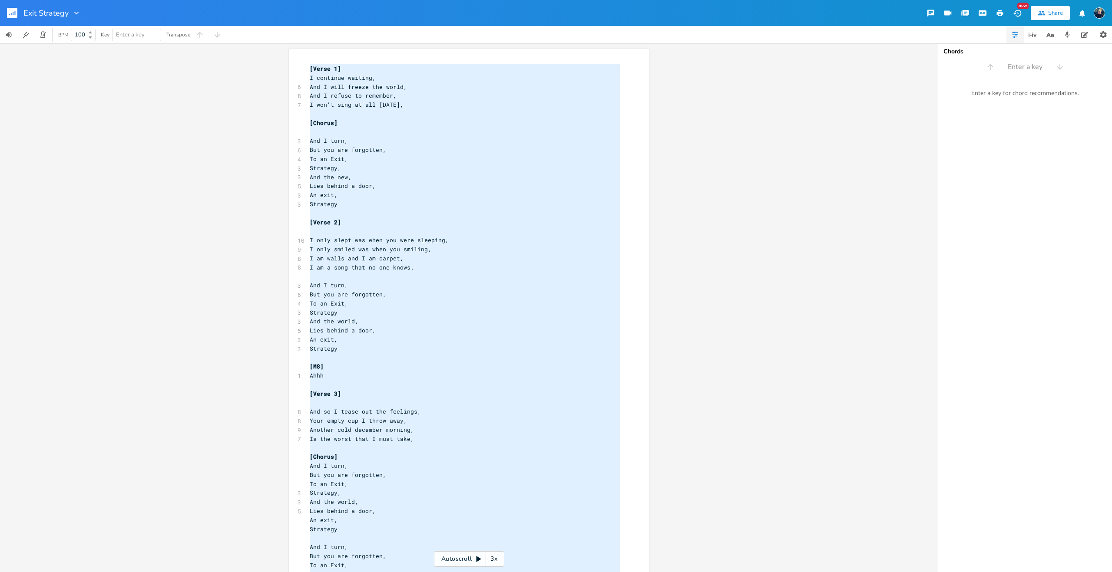
click at [320, 96] on span "And I refuse to remember," at bounding box center [353, 96] width 87 height 8
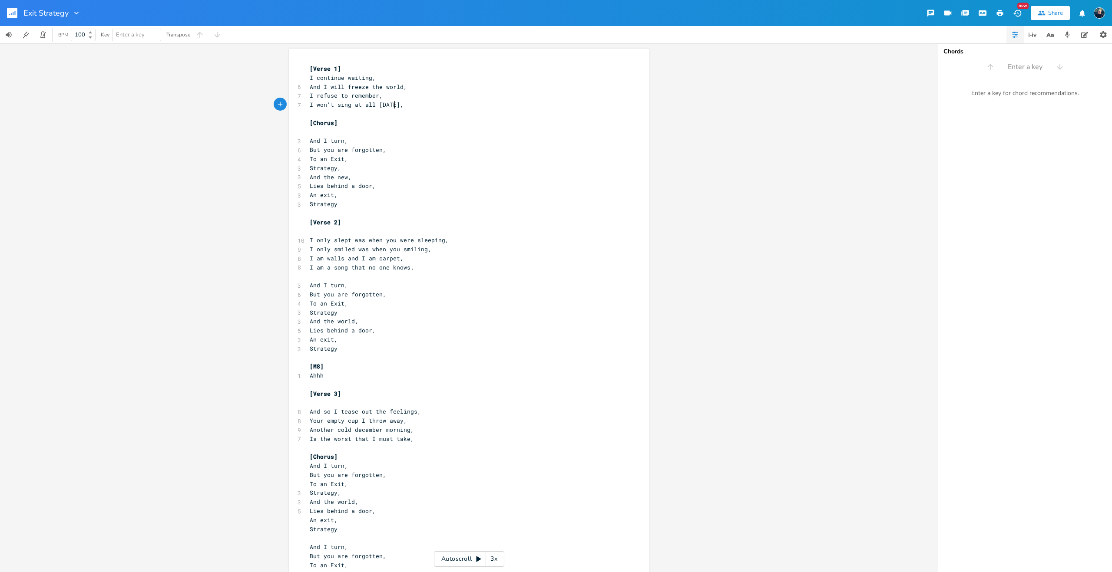
click at [392, 106] on span "I won't sing at all [DATE]," at bounding box center [357, 105] width 94 height 8
type textarea "on't"
drag, startPoint x: 330, startPoint y: 105, endPoint x: 316, endPoint y: 105, distance: 14.8
click at [316, 105] on span "I won't sing at all [DATE]," at bounding box center [357, 105] width 94 height 8
type textarea "t all"
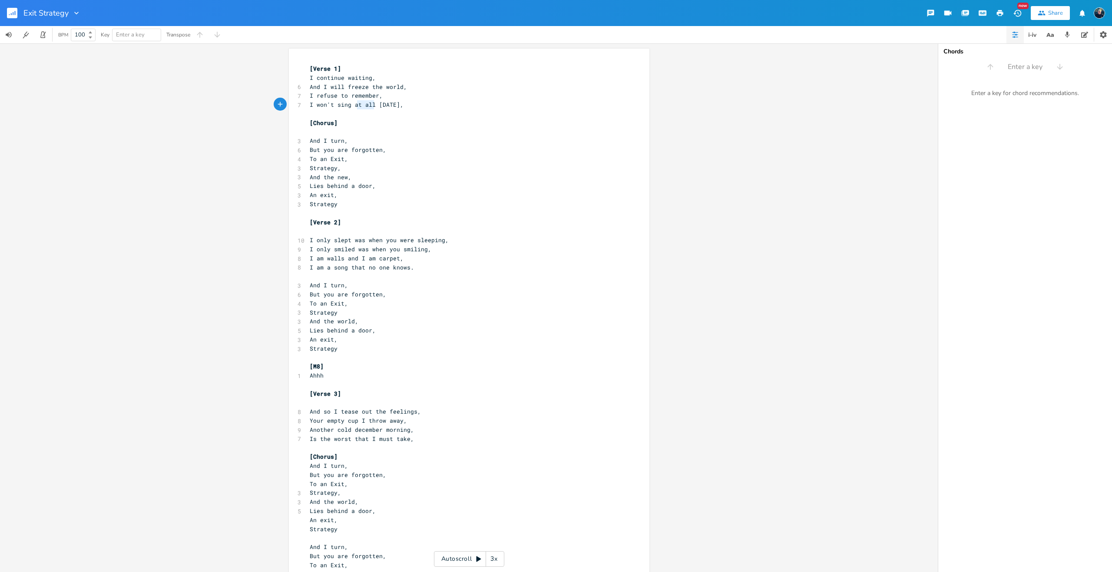
drag, startPoint x: 372, startPoint y: 106, endPoint x: 353, endPoint y: 105, distance: 19.6
click at [353, 105] on span "I won't sing at all [DATE]," at bounding box center [357, 105] width 94 height 8
drag, startPoint x: 330, startPoint y: 105, endPoint x: 313, endPoint y: 105, distance: 16.5
click at [313, 105] on span "I won't sing at all [DATE]," at bounding box center [357, 105] width 94 height 8
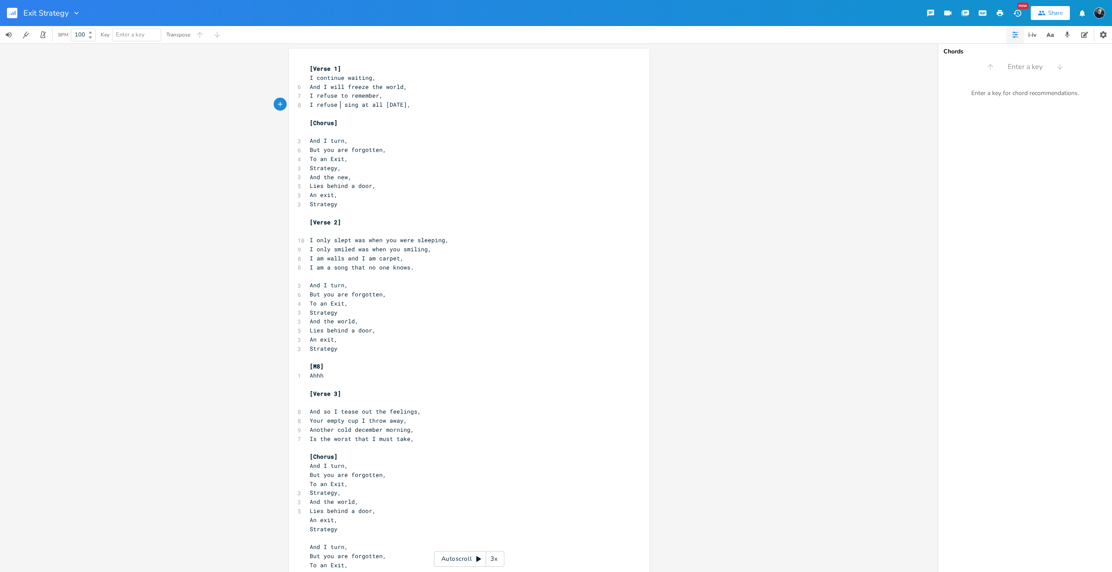
type textarea "refuse to"
type textarea "at all"
drag, startPoint x: 387, startPoint y: 106, endPoint x: 364, endPoint y: 104, distance: 23.0
click at [364, 104] on span "I refuse to sing at all [DATE]," at bounding box center [364, 105] width 108 height 8
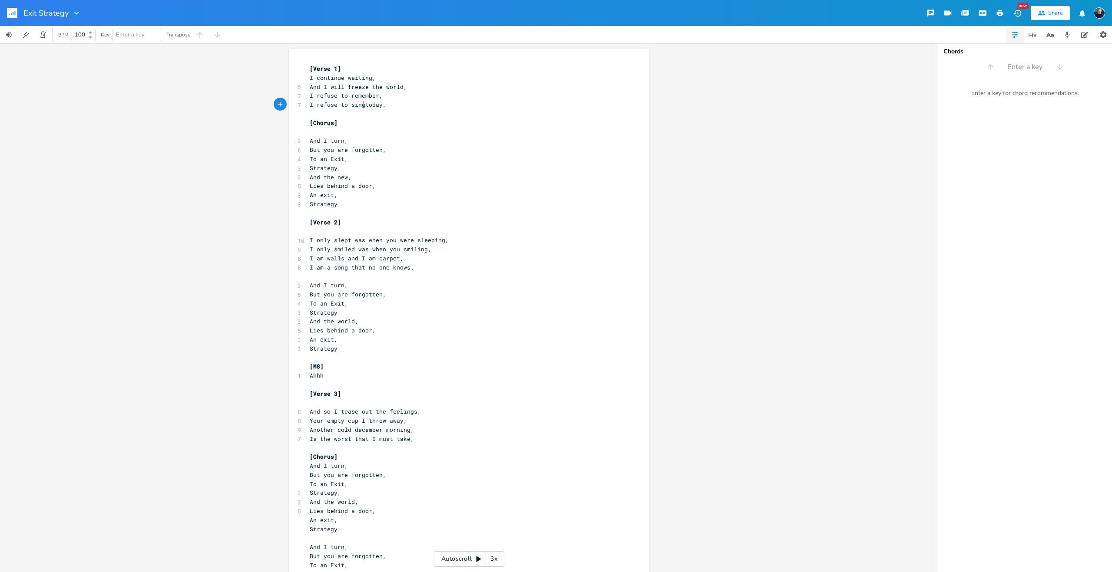
scroll to position [0, 2]
click at [399, 113] on pre "​" at bounding box center [464, 113] width 313 height 9
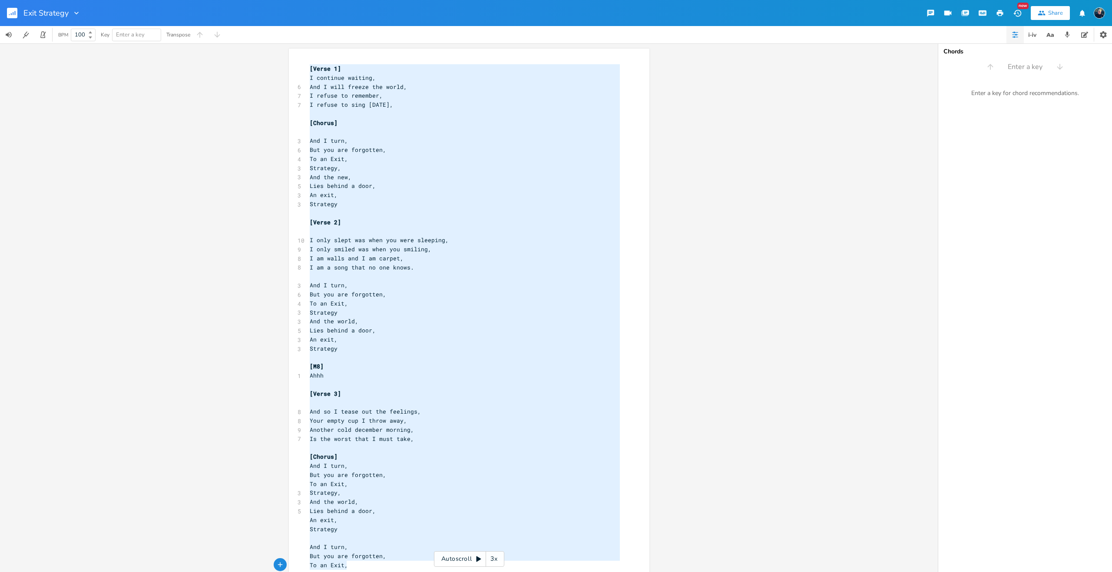
scroll to position [0, 0]
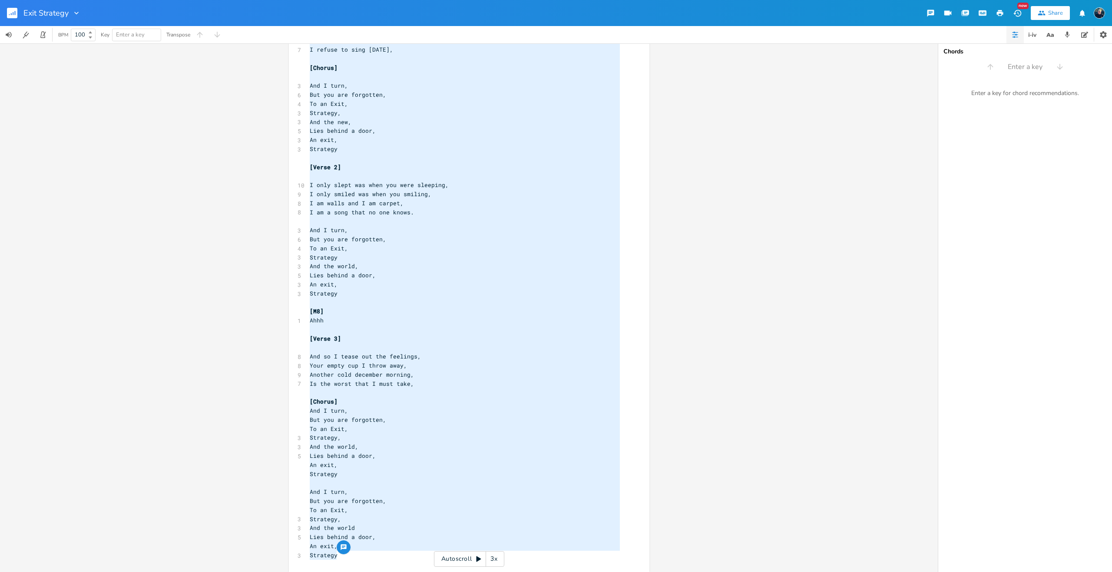
drag, startPoint x: 307, startPoint y: 68, endPoint x: 393, endPoint y: 554, distance: 494.2
click at [393, 554] on div "[Verse 1] I continue waiting, 6 And I will freeze the world, 7 I refuse to reme…" at bounding box center [464, 284] width 313 height 551
type textarea "[Verse 1] I continue waiting, And I will freeze the world, I refuse to remember…"
click at [366, 195] on span "I only smiled was when you smiling," at bounding box center [371, 194] width 122 height 8
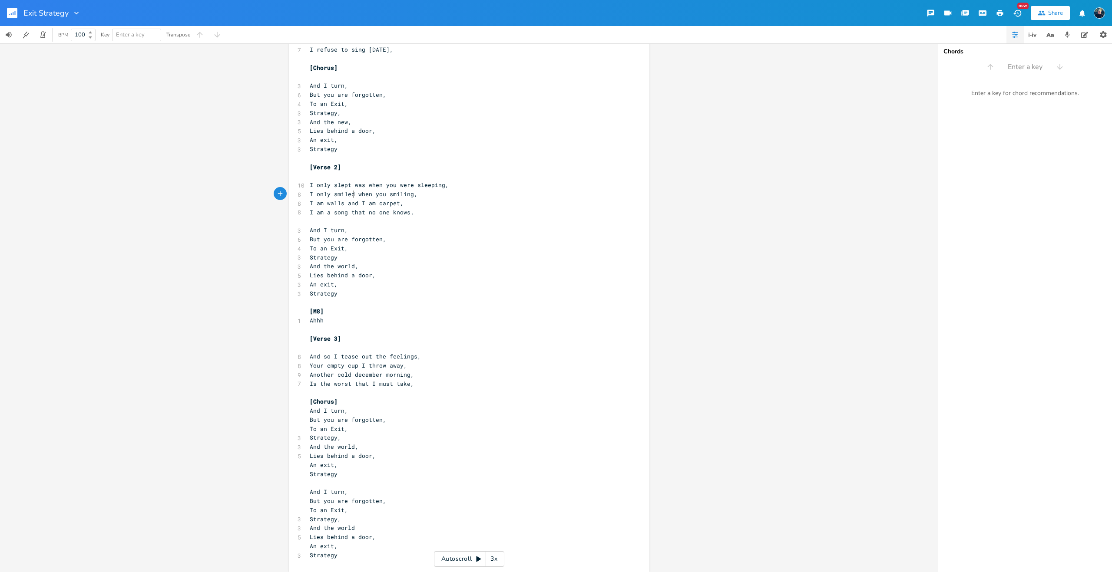
click at [363, 185] on span "I only slept was when you were sleeping," at bounding box center [379, 185] width 139 height 8
click at [398, 234] on pre "And I turn," at bounding box center [464, 230] width 313 height 9
click at [407, 195] on span "I only smiled when you smiling," at bounding box center [364, 194] width 108 height 8
type textarea "ed"
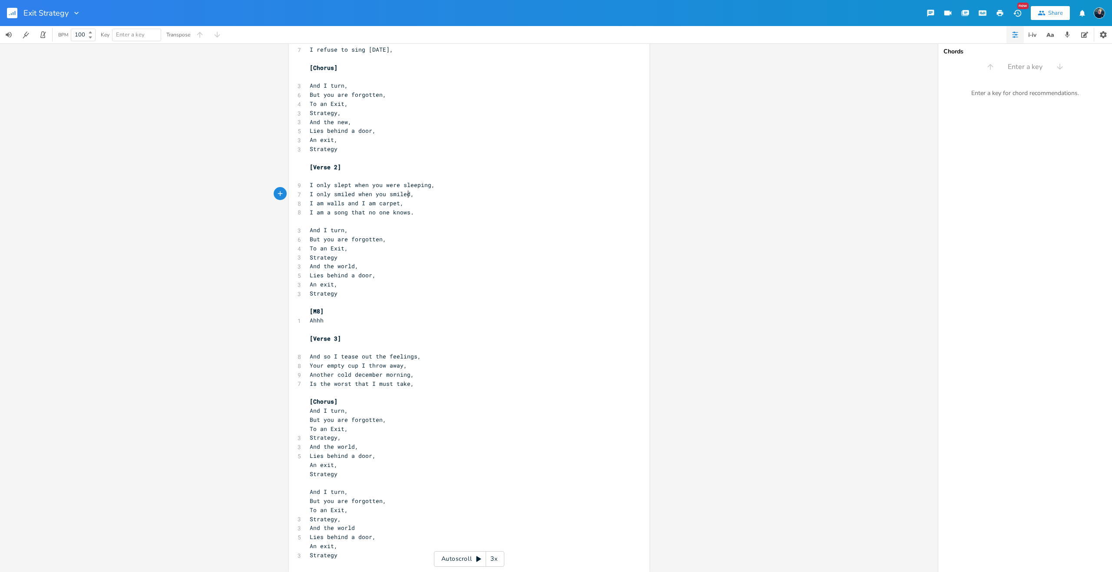
click at [433, 239] on pre "But you are forgotten," at bounding box center [464, 239] width 313 height 9
click at [405, 194] on span "I only smiled when you smiled," at bounding box center [362, 194] width 104 height 8
type textarea "ing"
type textarea "were"
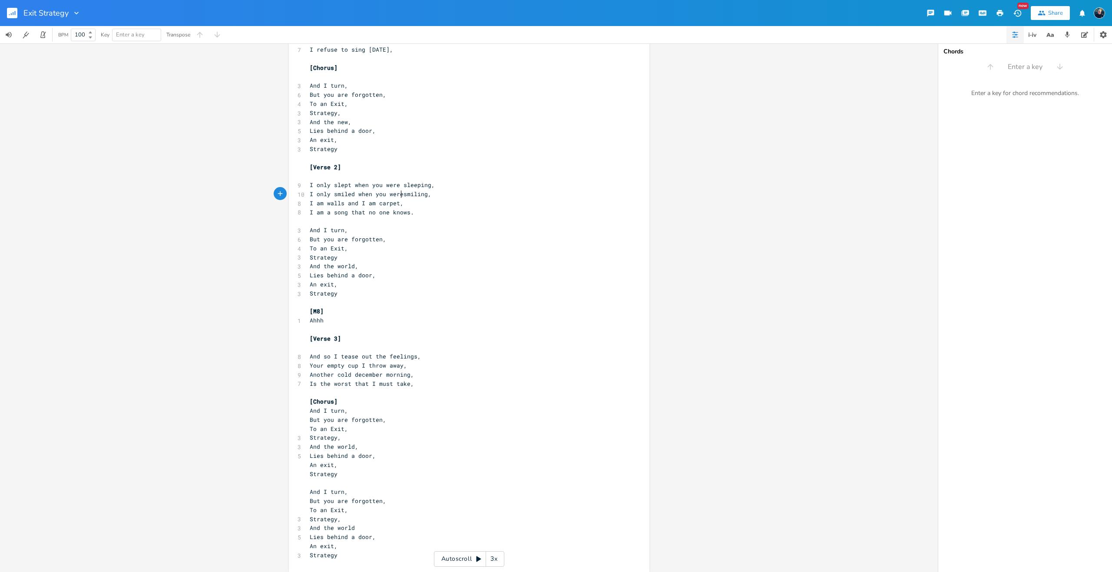
scroll to position [0, 14]
click at [417, 232] on pre "And I turn," at bounding box center [464, 230] width 313 height 9
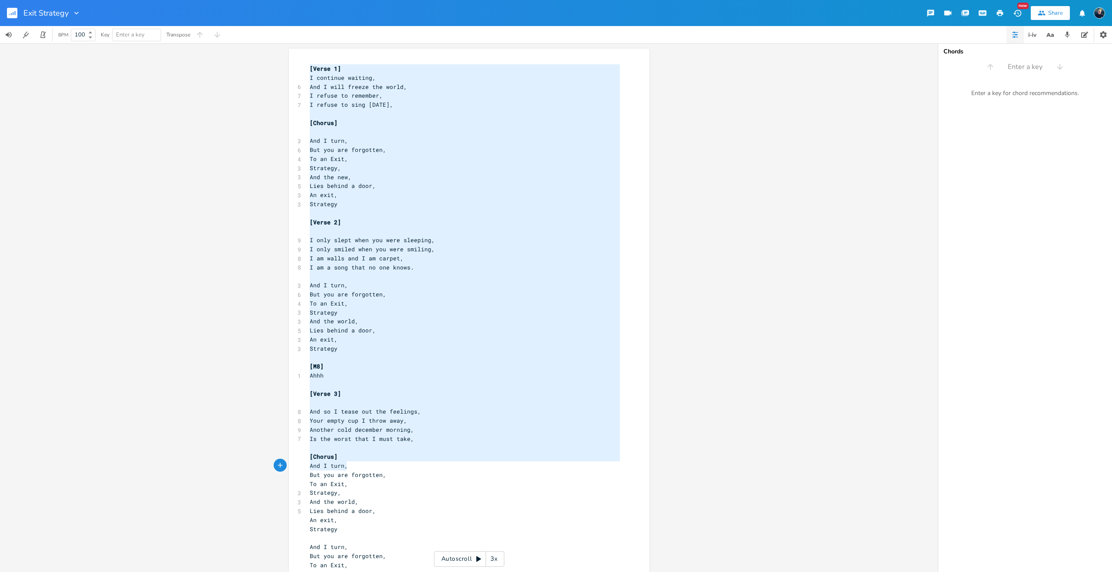
drag, startPoint x: 307, startPoint y: 68, endPoint x: 382, endPoint y: 495, distance: 433.7
click at [382, 495] on div "[Verse 1] I continue waiting, 6 And I will freeze the world, 7 I refuse to reme…" at bounding box center [464, 339] width 313 height 551
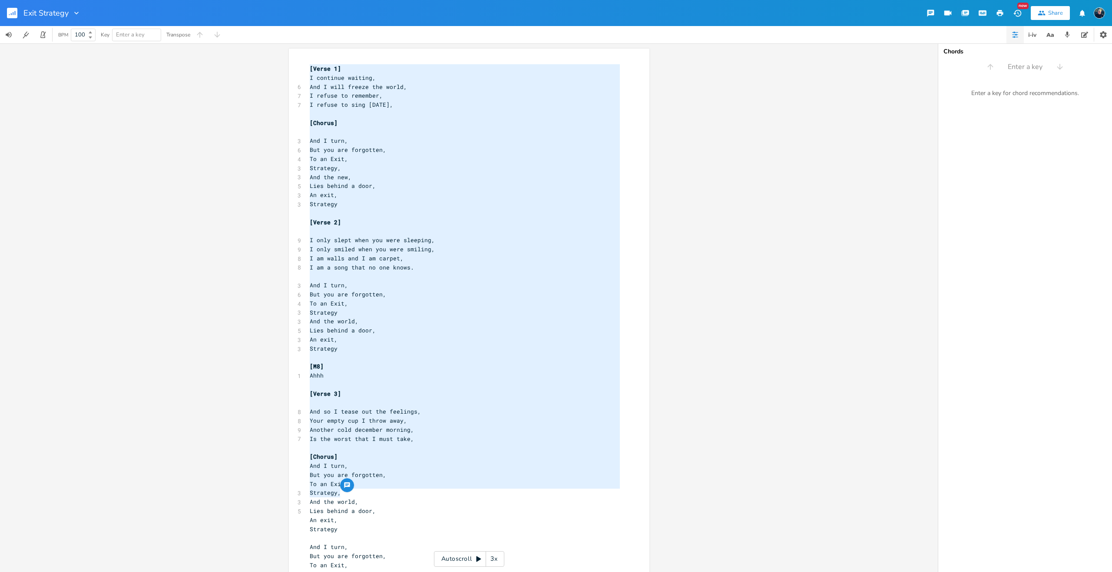
scroll to position [60, 0]
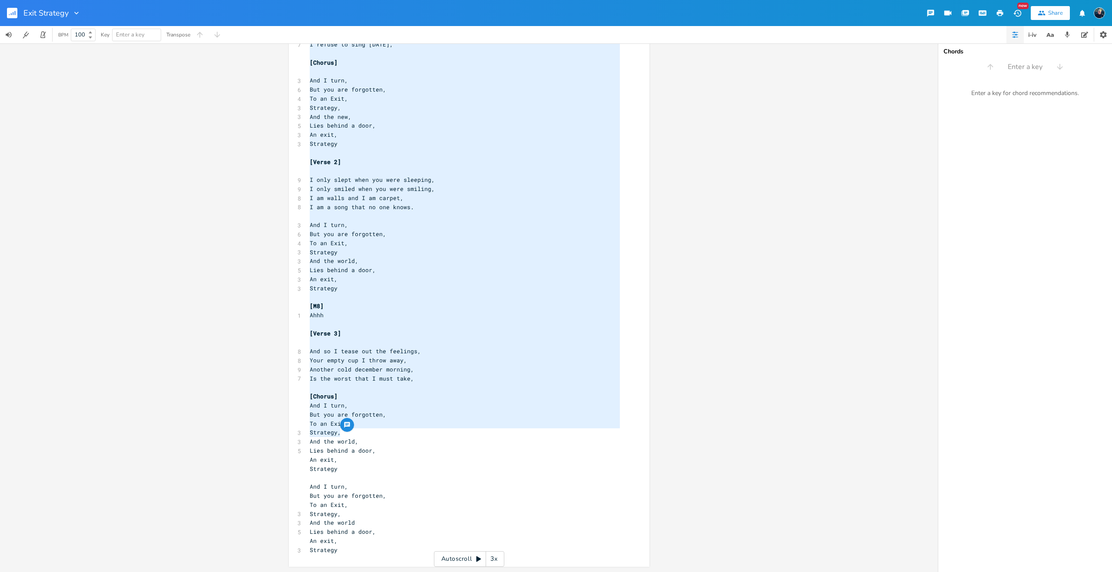
click at [345, 557] on div "x [Verse 1] I continue waiting, 6 And I will freeze the world, 7 I refuse to re…" at bounding box center [475, 285] width 335 height 567
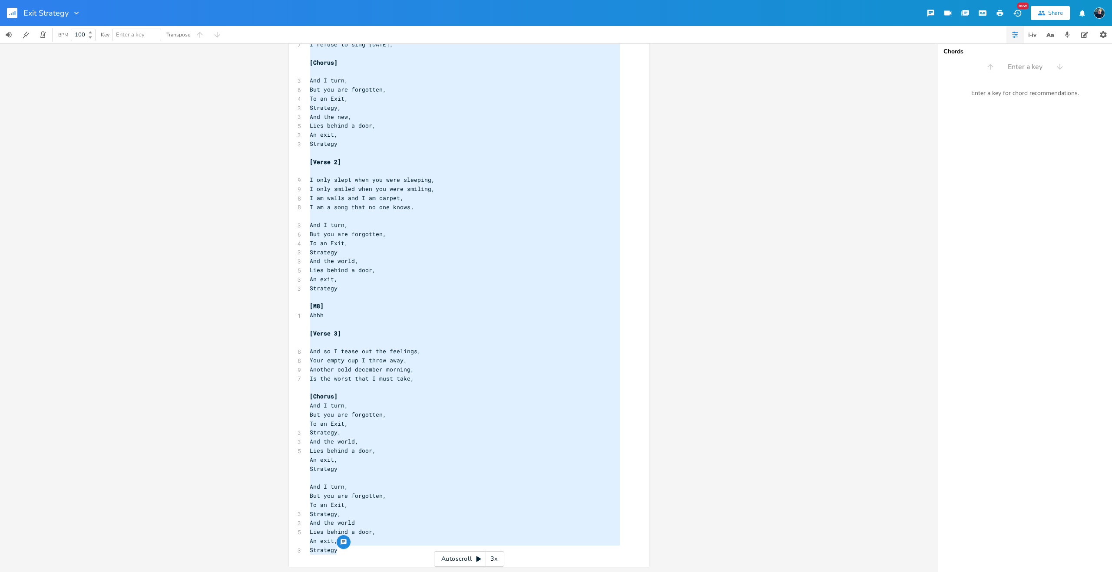
type textarea "[Verse 1] I continue waiting, And I will freeze the world, I refuse to remember…"
click at [441, 214] on pre "​" at bounding box center [464, 215] width 313 height 9
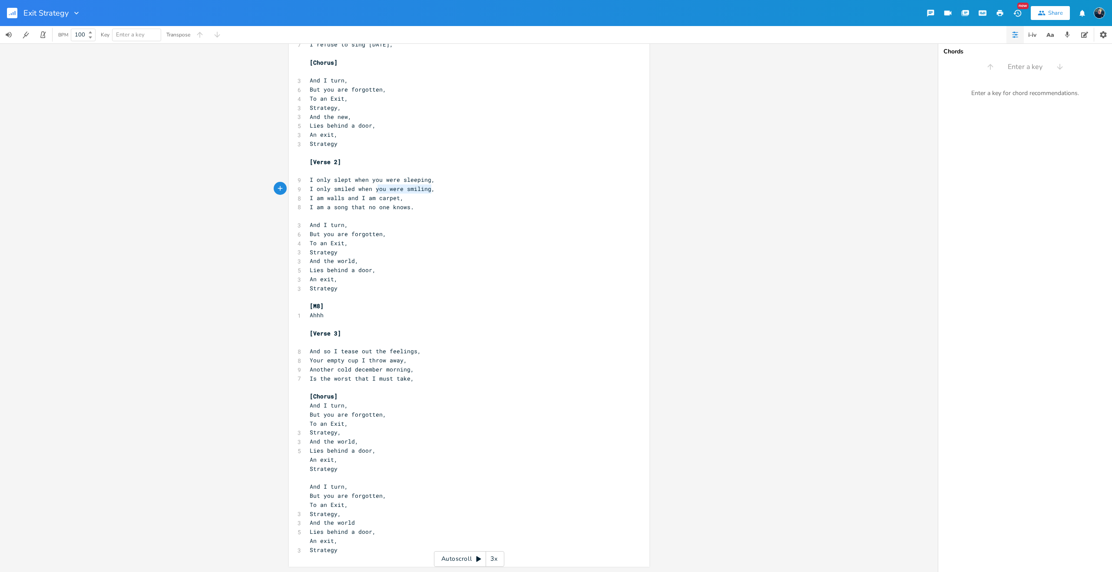
type textarea "you were smiling,"
drag, startPoint x: 429, startPoint y: 193, endPoint x: 372, endPoint y: 189, distance: 57.9
click at [372, 189] on pre "I only smiled when you were smiling," at bounding box center [464, 189] width 313 height 9
click at [382, 190] on span "I only smiled when you were smiling," at bounding box center [372, 189] width 125 height 8
type textarea "were smiling,"
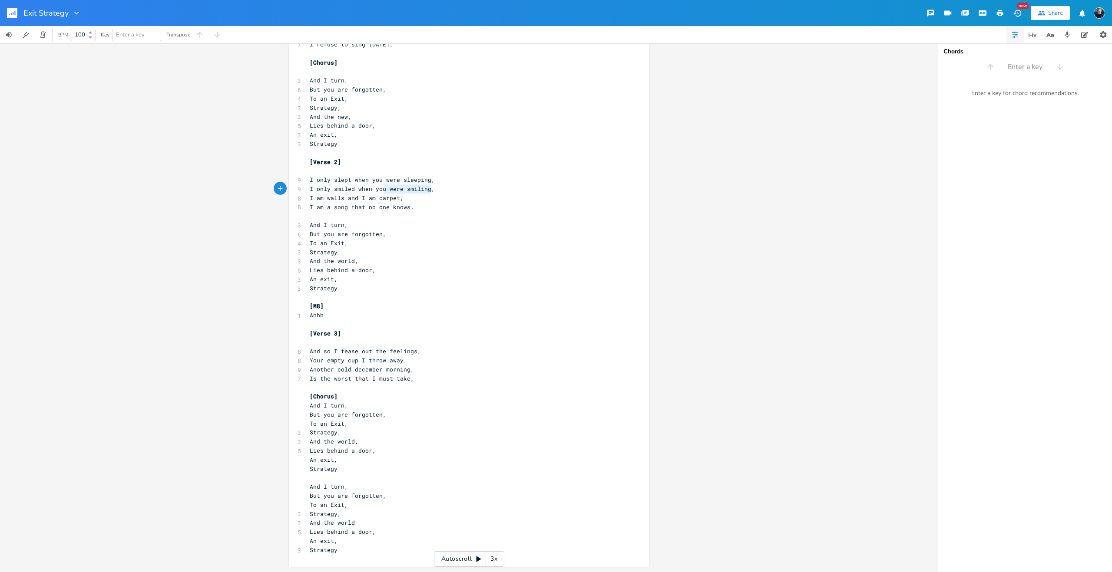
drag, startPoint x: 383, startPoint y: 189, endPoint x: 428, endPoint y: 191, distance: 44.7
click at [428, 191] on span "I only smiled when you were smiling," at bounding box center [372, 189] width 125 height 8
type textarea "smiled,"
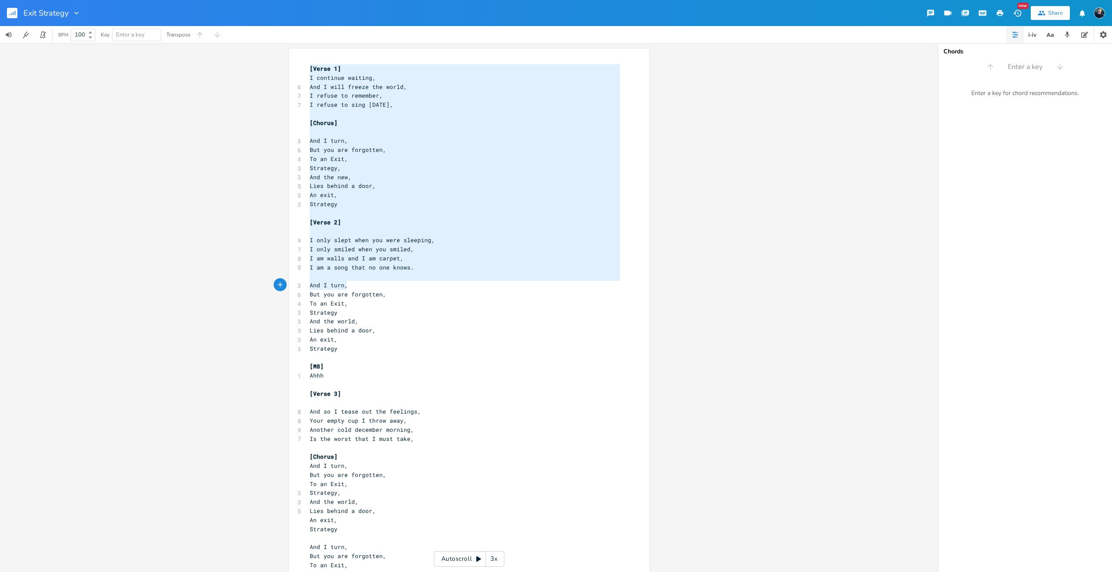
drag, startPoint x: 307, startPoint y: 66, endPoint x: 367, endPoint y: 286, distance: 227.3
click at [367, 286] on div "[Verse 1] I continue waiting, 6 And I will freeze the world, 7 I refuse to reme…" at bounding box center [464, 339] width 313 height 551
type textarea "[Verse 1] I continue waiting, And I will freeze the world, I refuse to remember…"
click at [340, 88] on span "And I will freeze the world," at bounding box center [358, 87] width 97 height 8
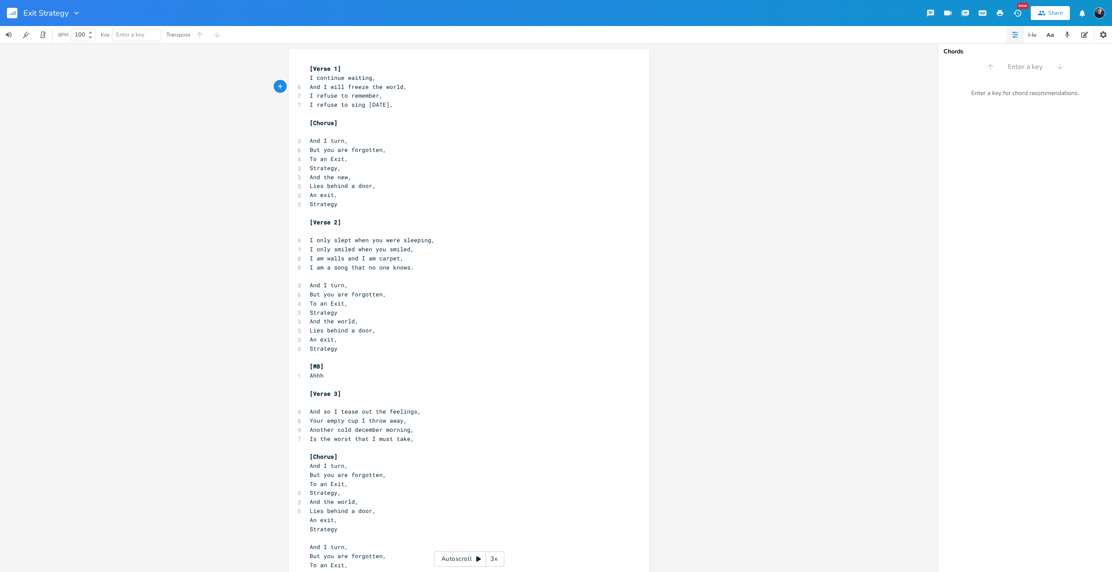
click at [310, 77] on span "I continue waiting," at bounding box center [343, 78] width 66 height 8
type textarea "So"
type textarea "os"
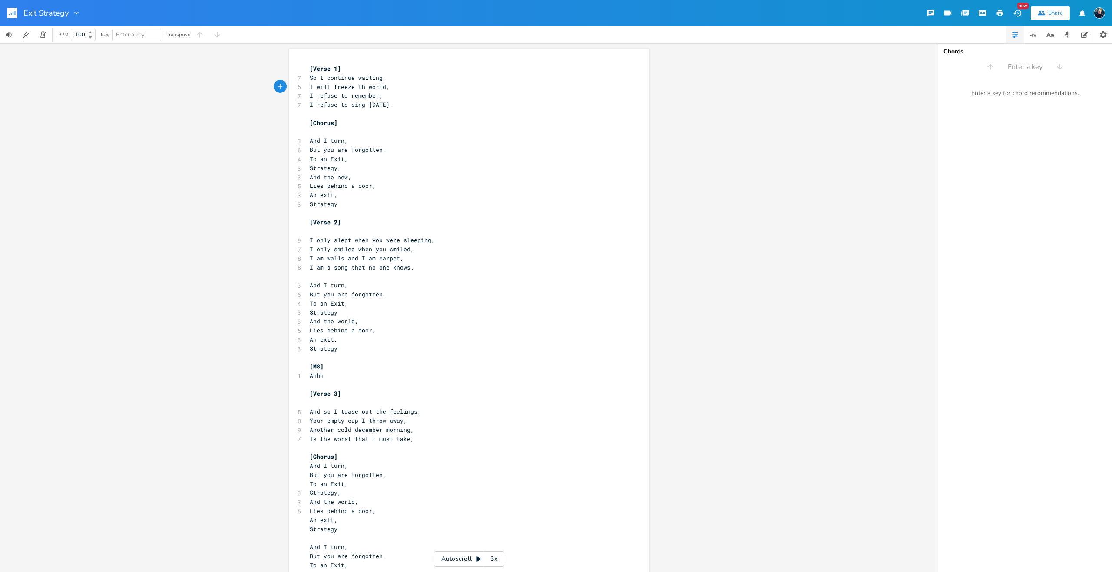
type textarea "is"
type textarea "Anbd"
type textarea "d"
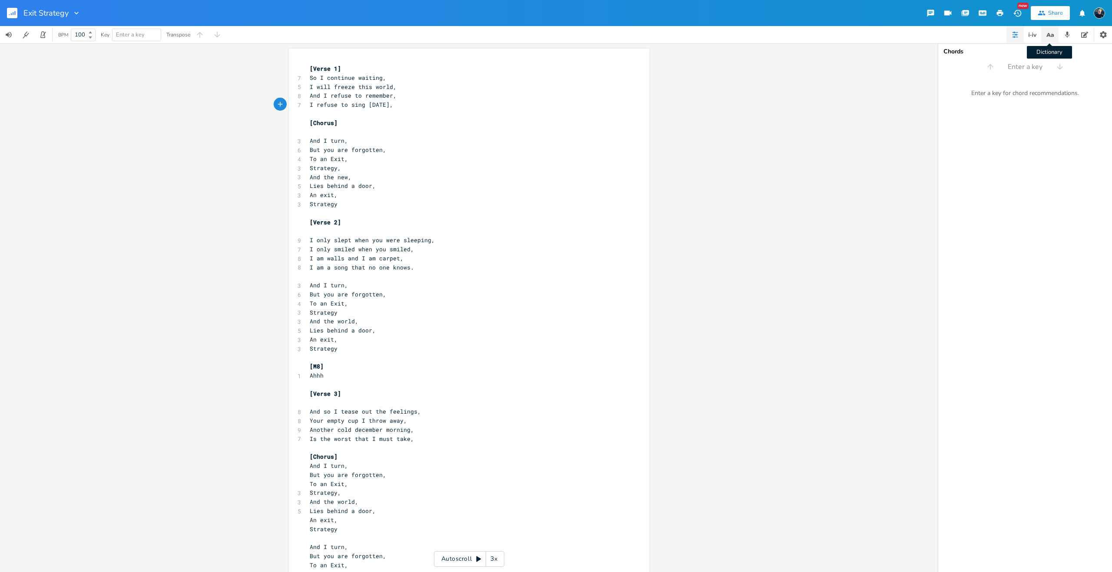
click at [1052, 36] on icon "button" at bounding box center [1051, 34] width 3 height 3
type input "world"
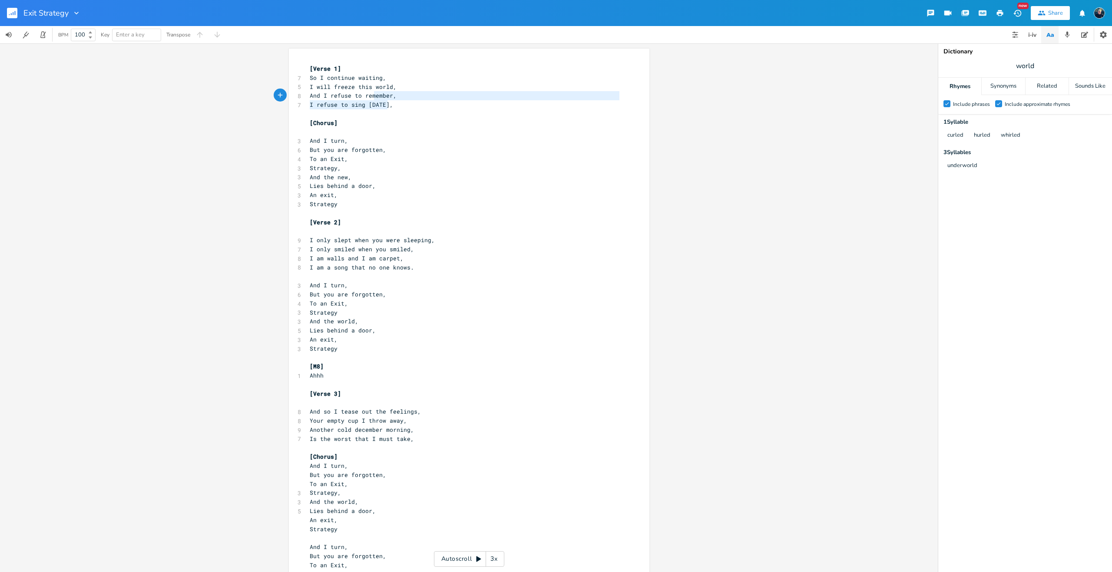
type textarea "remember, I refuse to sing [DATE],"
drag, startPoint x: 389, startPoint y: 104, endPoint x: 361, endPoint y: 98, distance: 28.0
click at [361, 98] on div "[Verse 1] 7 So I continue waiting, 5 I will freeze this world, 8 And I refuse t…" at bounding box center [464, 339] width 313 height 551
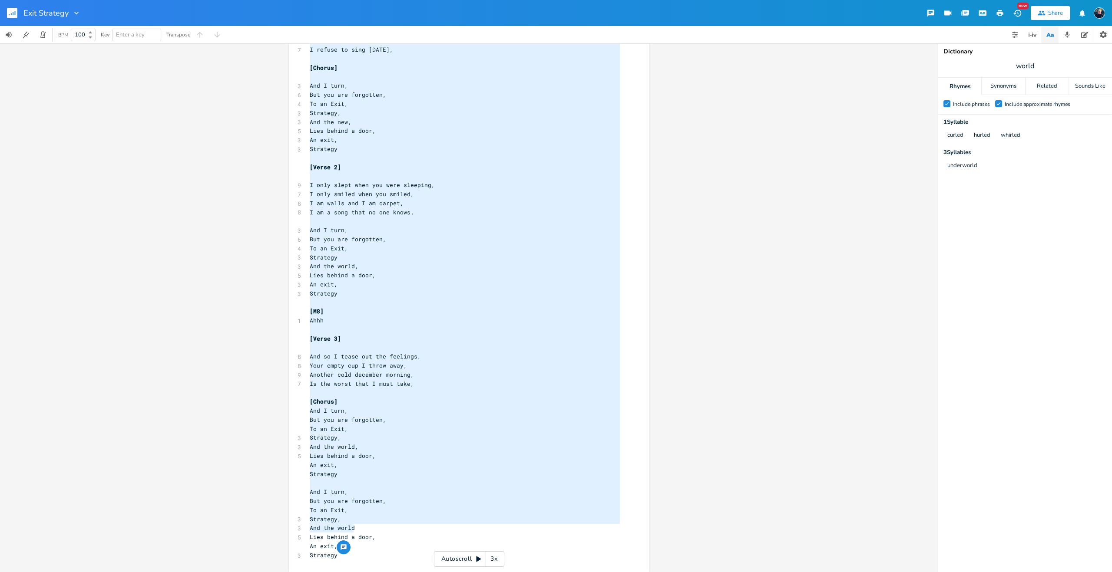
type textarea "[Verse 1] So I continue waiting, I will freeze this world, And I refuse to reme…"
drag, startPoint x: 307, startPoint y: 67, endPoint x: 406, endPoint y: 572, distance: 514.0
click at [406, 572] on div "x [Verse 1] 7 So I continue waiting, 5 I will freeze this world, 8 And I refuse…" at bounding box center [475, 290] width 335 height 567
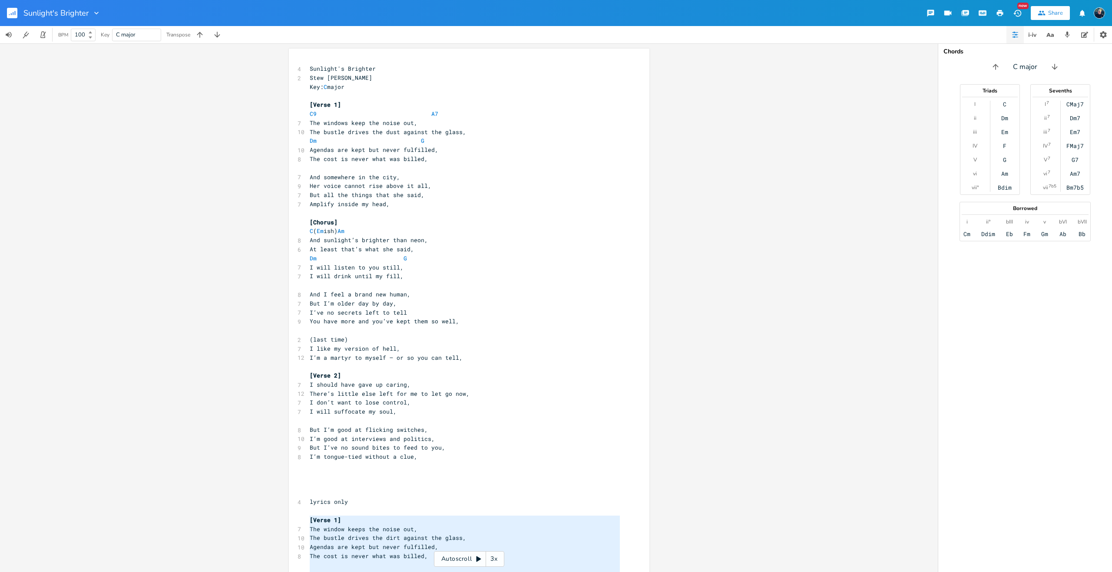
scroll to position [0, 2]
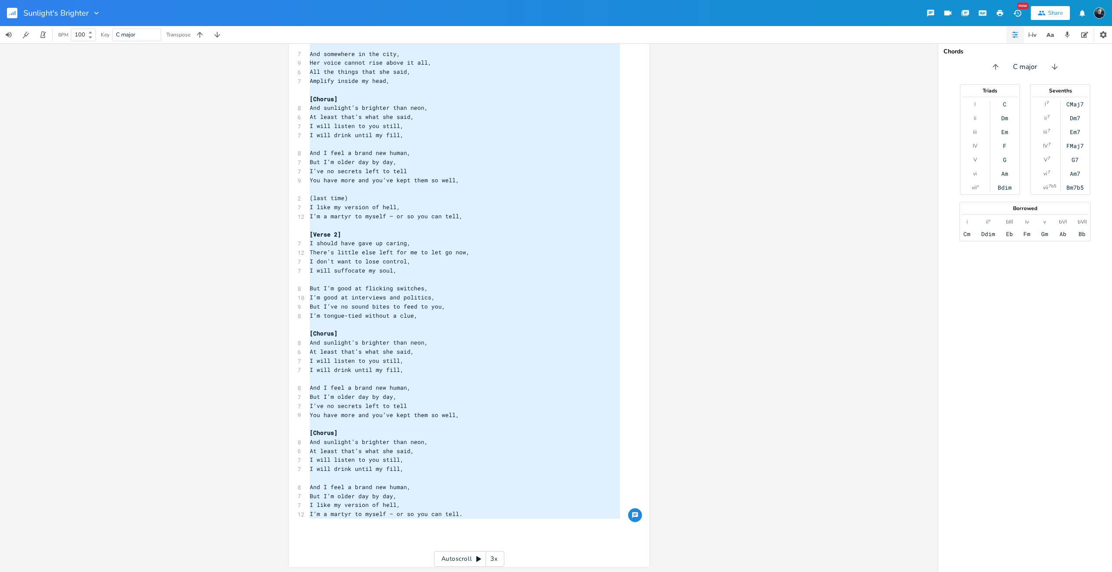
click at [406, 121] on pre "At least that’s what she said," at bounding box center [464, 116] width 313 height 9
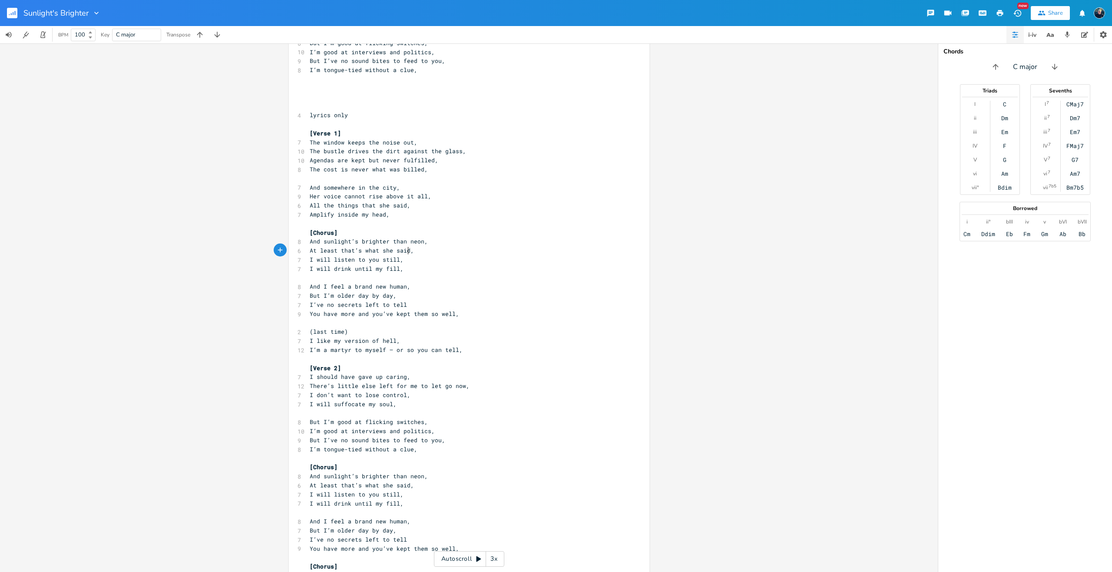
scroll to position [521, 0]
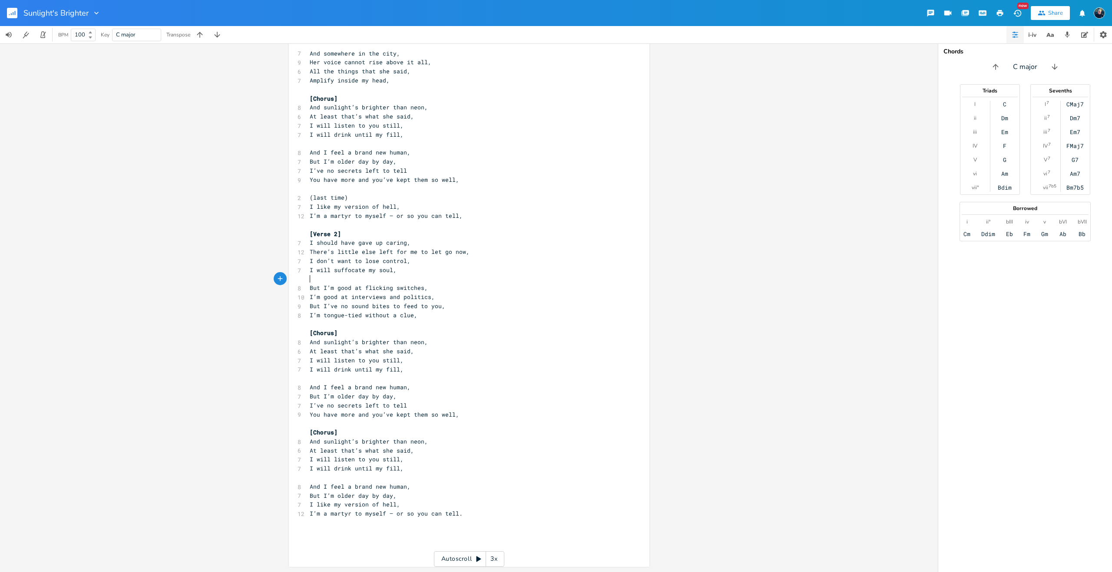
click at [454, 283] on pre "​" at bounding box center [464, 279] width 313 height 9
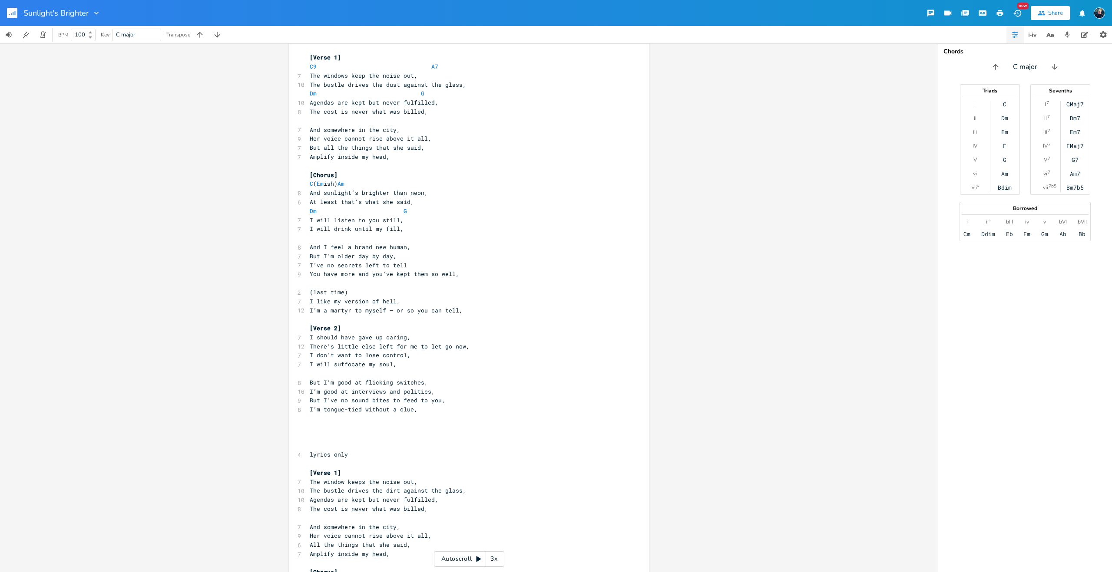
scroll to position [0, 0]
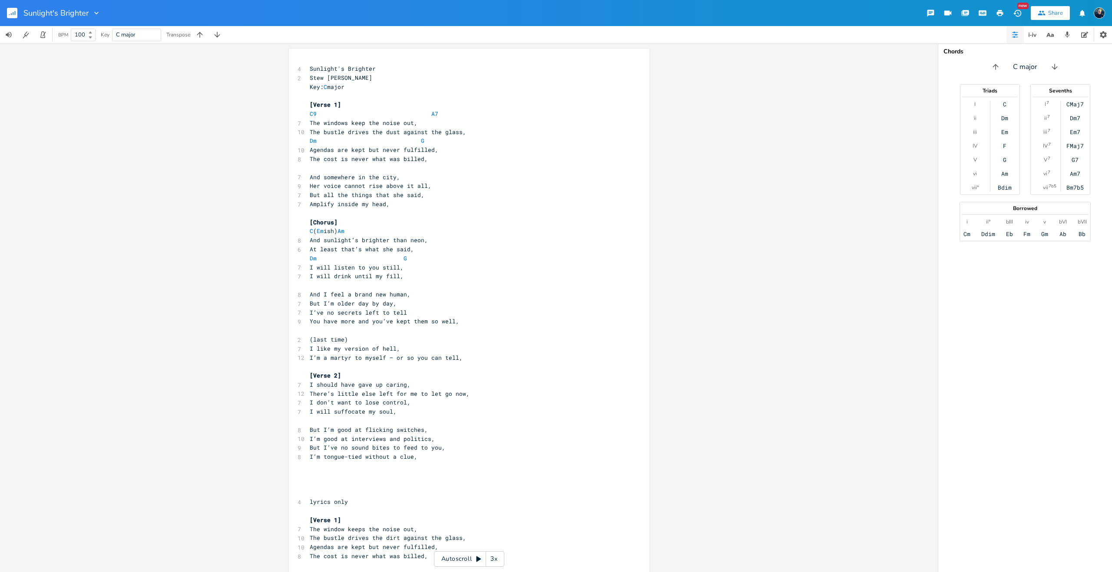
click at [397, 205] on pre "Amplify inside my head," at bounding box center [464, 204] width 313 height 9
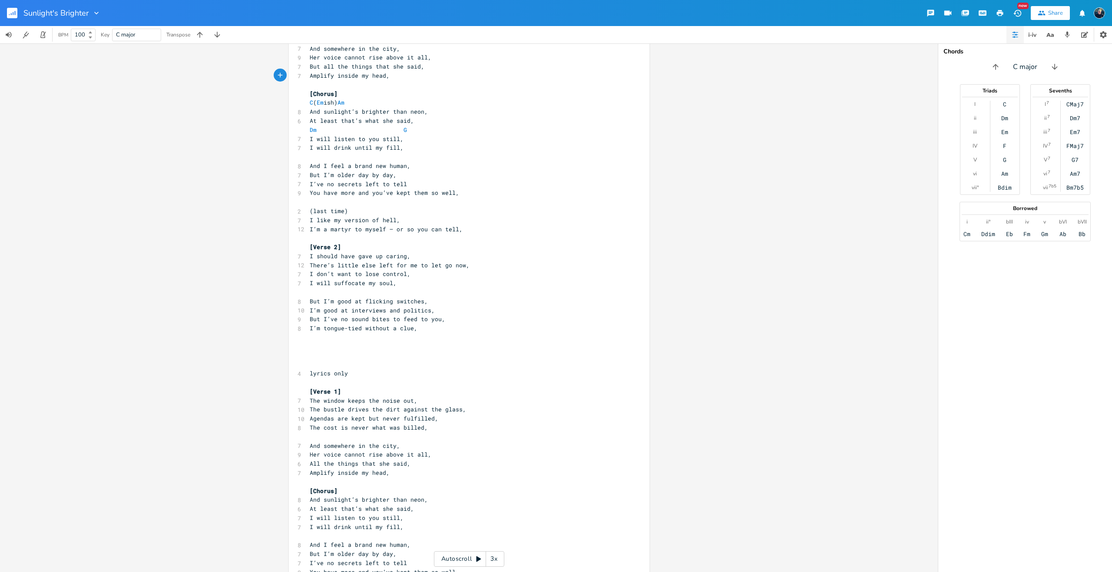
scroll to position [66, 0]
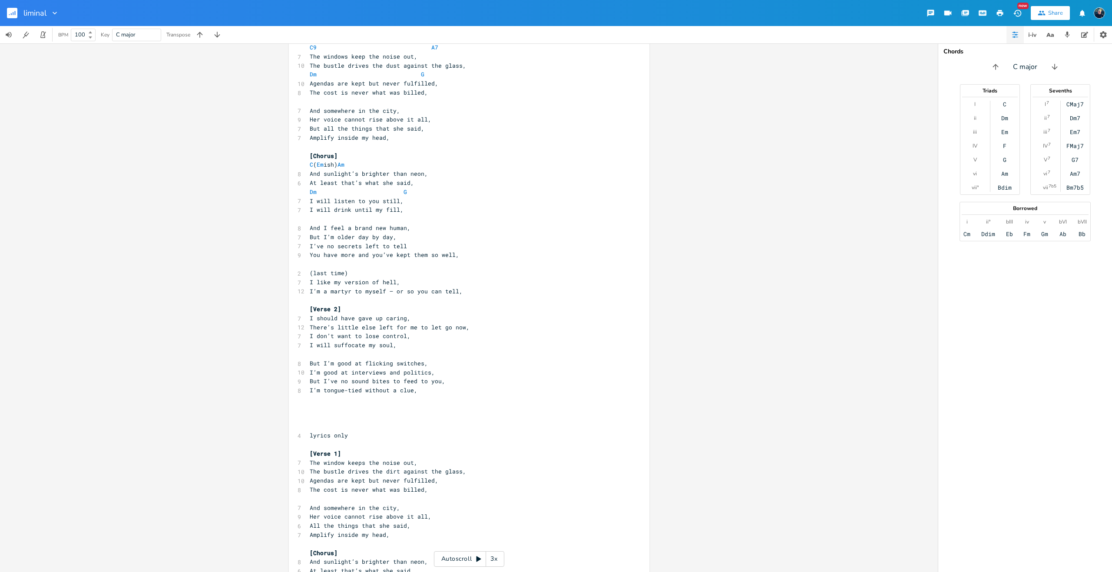
type input "liminal"
click at [53, 86] on div "4 Sunlight's Brighter 2 Stew Dean Key: C major ​ [Verse 1] C9 A7 7 The windows …" at bounding box center [468, 307] width 937 height 529
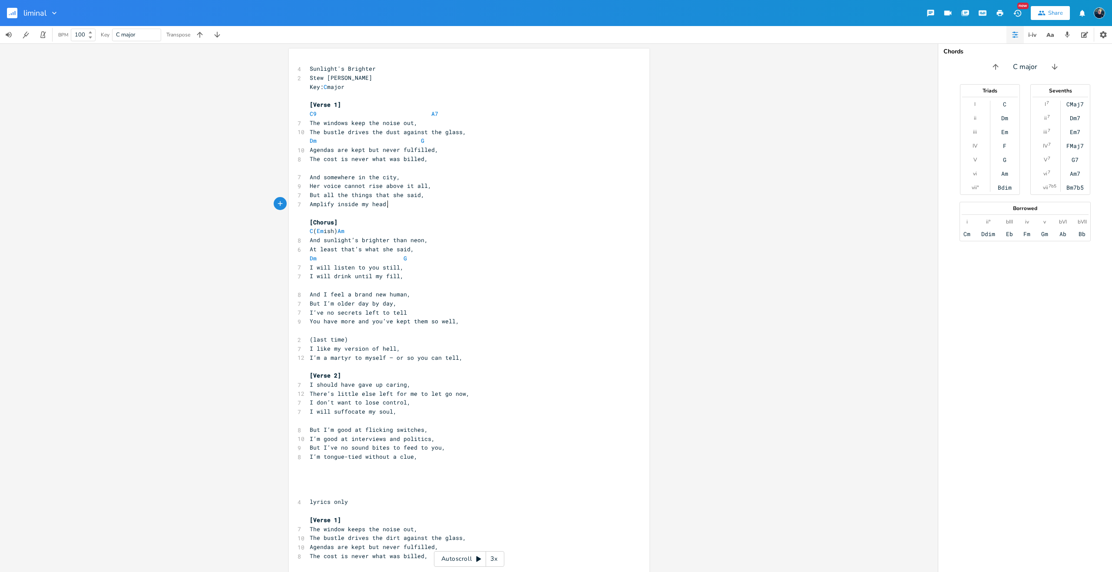
click at [62, 60] on div "4 Sunlight's Brighter 2 Stew Dean Key: C major ​ [Verse 1] C9 A7 7 The windows …" at bounding box center [468, 307] width 937 height 529
click at [35, 12] on input "liminal" at bounding box center [34, 13] width 23 height 8
type input "sunlights brighter"
drag, startPoint x: 47, startPoint y: 113, endPoint x: 36, endPoint y: 65, distance: 49.0
click at [48, 112] on div "4 Sunlight's Brighter 2 Stew Dean Key: C major ​ [Verse 1] C9 A7 7 The windows …" at bounding box center [468, 307] width 937 height 529
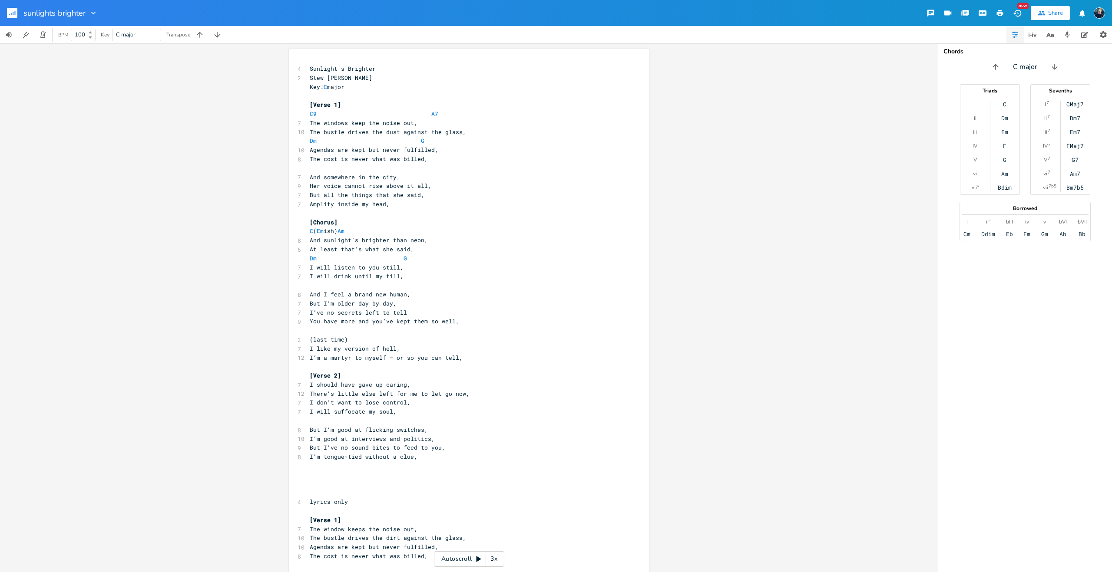
click at [12, 14] on rect "button" at bounding box center [12, 13] width 10 height 10
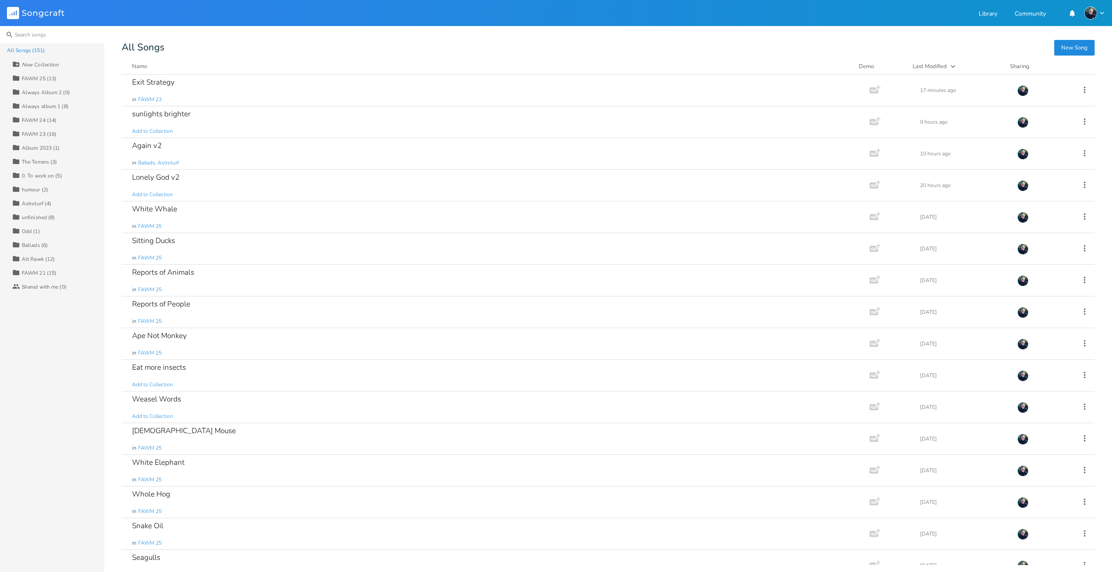
click at [34, 31] on input at bounding box center [52, 34] width 104 height 17
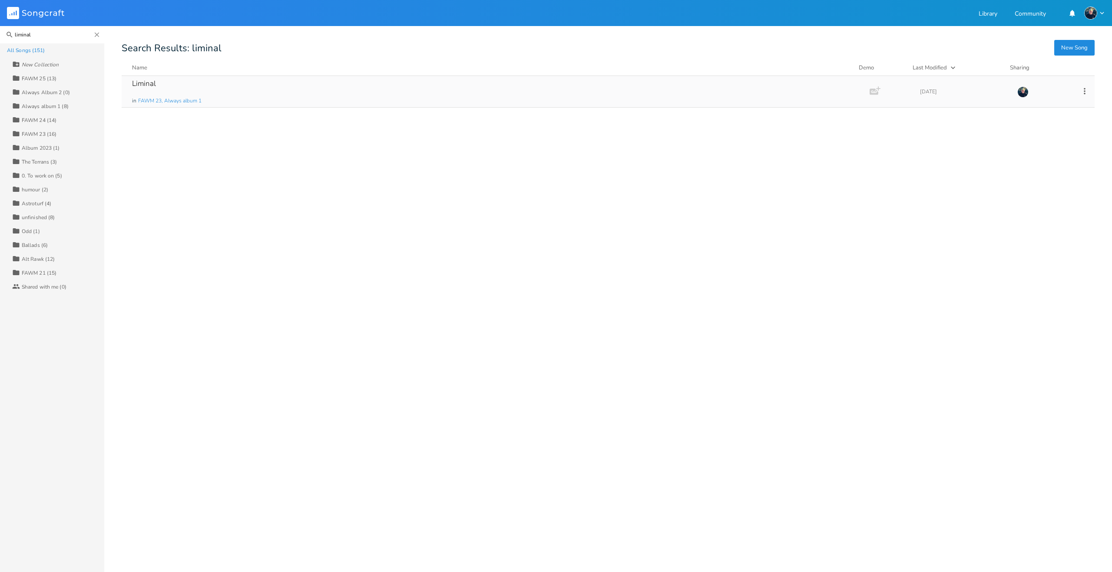
type input "liminal"
click at [175, 86] on div "Liminal in FAWM 23, Always album 1" at bounding box center [493, 91] width 723 height 31
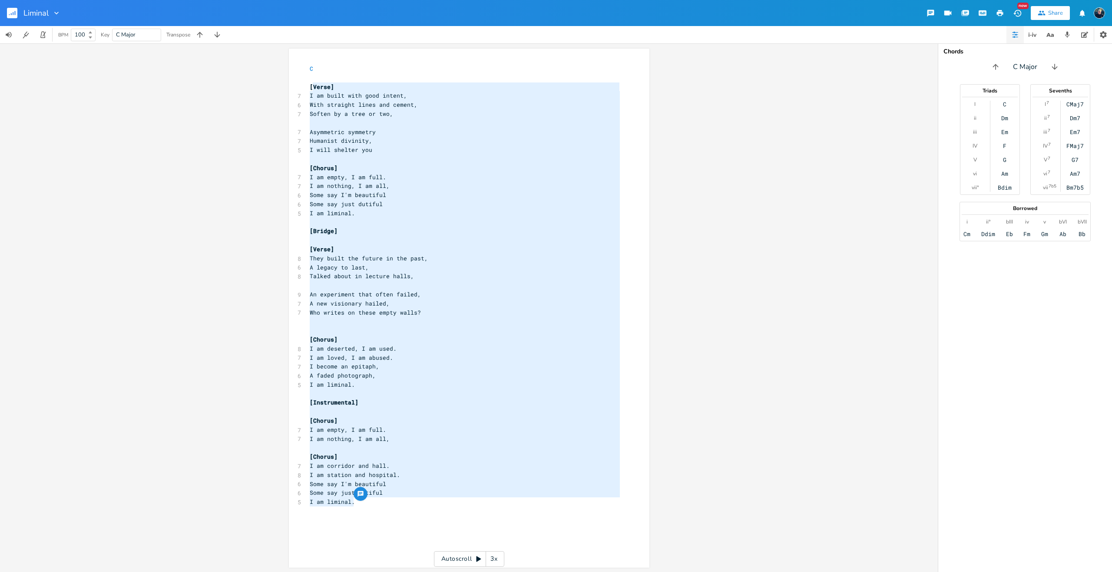
type textarea "[Verse] I am built with good intent, With straight lines and cement, Soften by …"
drag, startPoint x: 358, startPoint y: 501, endPoint x: 307, endPoint y: 85, distance: 420.0
click at [308, 85] on div "C ​ [Verse] 7 I am built with good intent, 6 With straight lines and cement, 7 …" at bounding box center [464, 303] width 313 height 478
click at [389, 357] on span "I am loved, I am abused." at bounding box center [351, 358] width 83 height 8
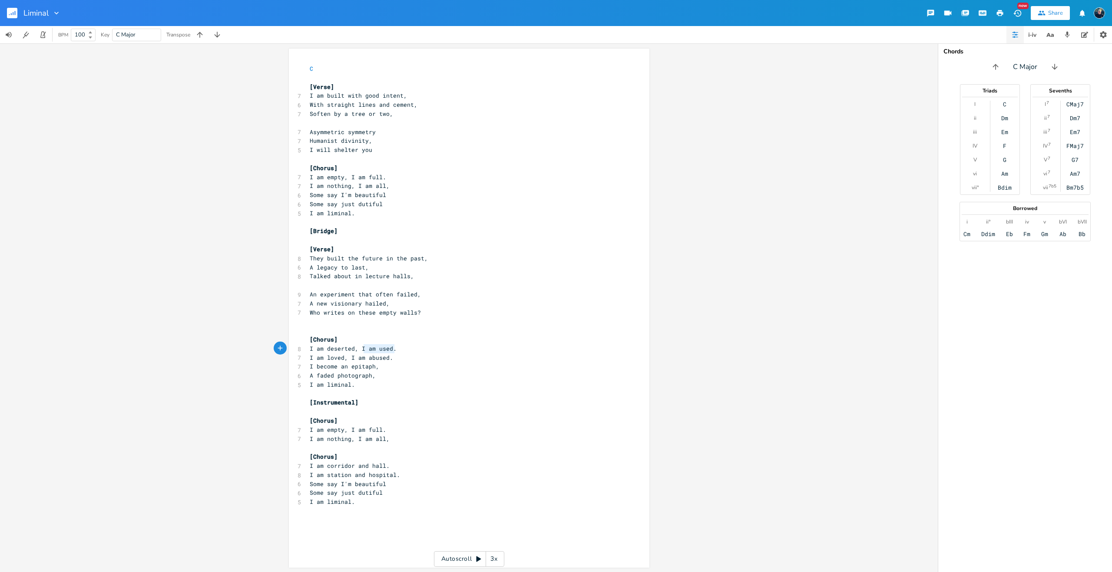
type textarea "I am deserted, I am used."
drag, startPoint x: 396, startPoint y: 349, endPoint x: 293, endPoint y: 346, distance: 103.4
click at [293, 346] on div "I am deserted, I am used. x C ​ [Verse] 7 I am built with good intent, 6 With s…" at bounding box center [469, 308] width 360 height 519
type textarea "[Chorus]"
drag, startPoint x: 351, startPoint y: 457, endPoint x: 296, endPoint y: 457, distance: 55.1
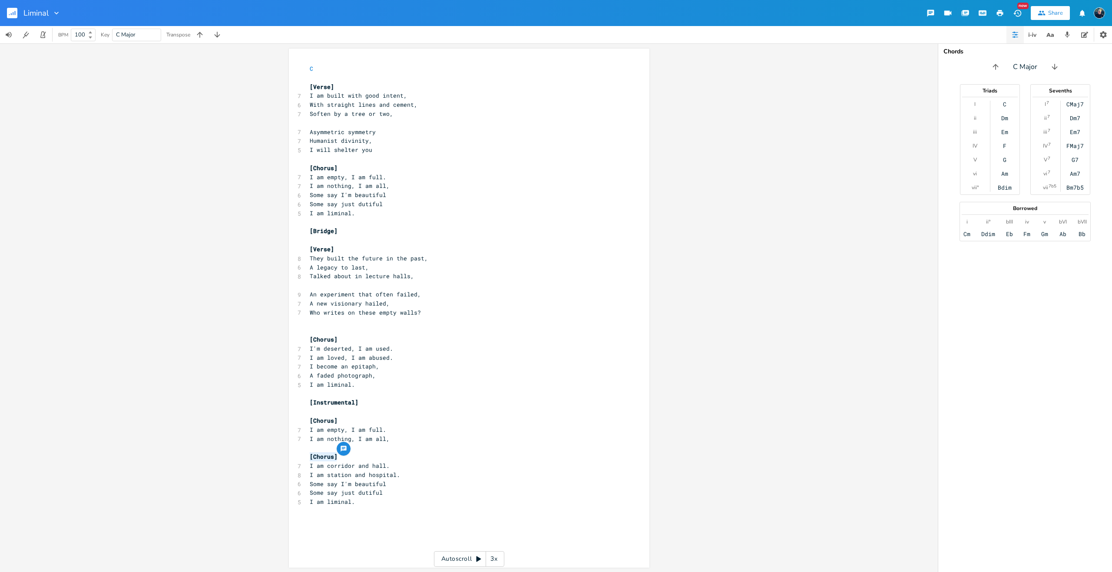
click at [296, 457] on div "[Chorus] x C ​ [Verse] 7 I am built with good intent, 6 With straight lines and…" at bounding box center [469, 308] width 360 height 519
click at [413, 442] on pre "I am nothing, I am all," at bounding box center [464, 439] width 313 height 9
click at [387, 441] on pre "I am nothing, I am all," at bounding box center [464, 439] width 313 height 9
click at [386, 442] on pre "​" at bounding box center [464, 446] width 313 height 9
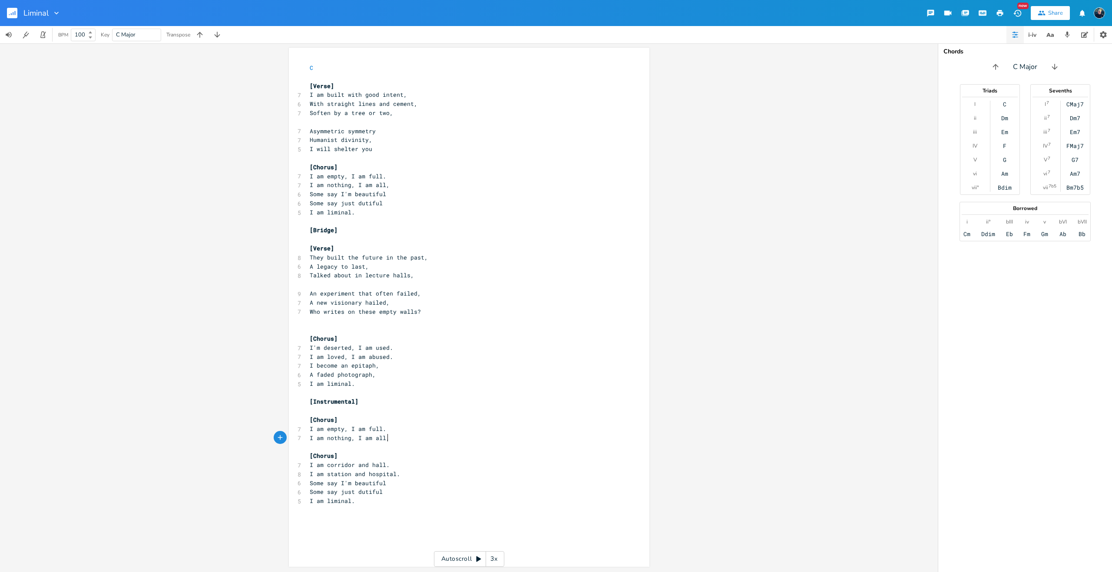
click at [311, 419] on span "[Chorus]" at bounding box center [324, 420] width 28 height 8
type textarea "Hal;"
type textarea "f"
click at [393, 436] on pre "I am nothing, I am all," at bounding box center [464, 438] width 313 height 9
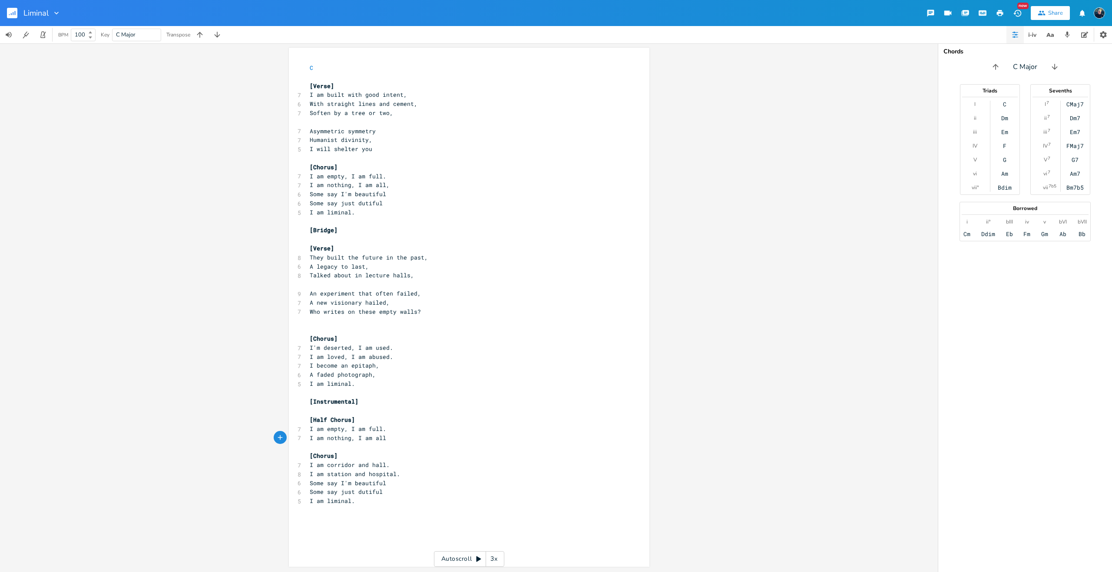
type textarea "."
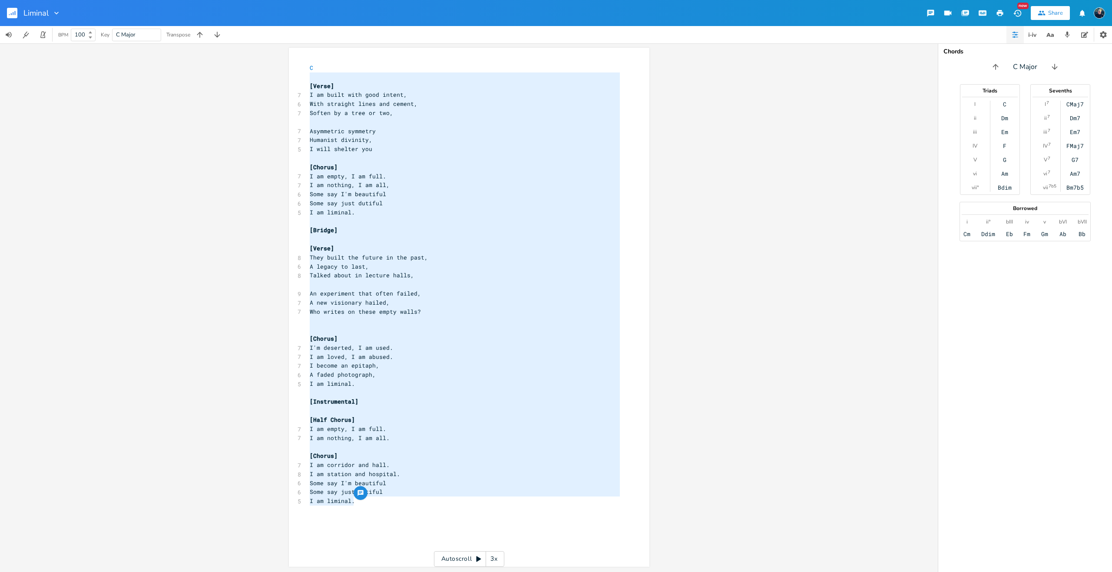
type textarea "[Verse] I am built with good intent, With straight lines and cement, Soften by …"
drag, startPoint x: 356, startPoint y: 505, endPoint x: 301, endPoint y: 82, distance: 426.1
click at [301, 82] on div "[Verse] I am built with good intent, With straight lines and cement, Soften by …" at bounding box center [469, 307] width 360 height 519
click at [366, 502] on pre "I am liminal." at bounding box center [464, 501] width 313 height 9
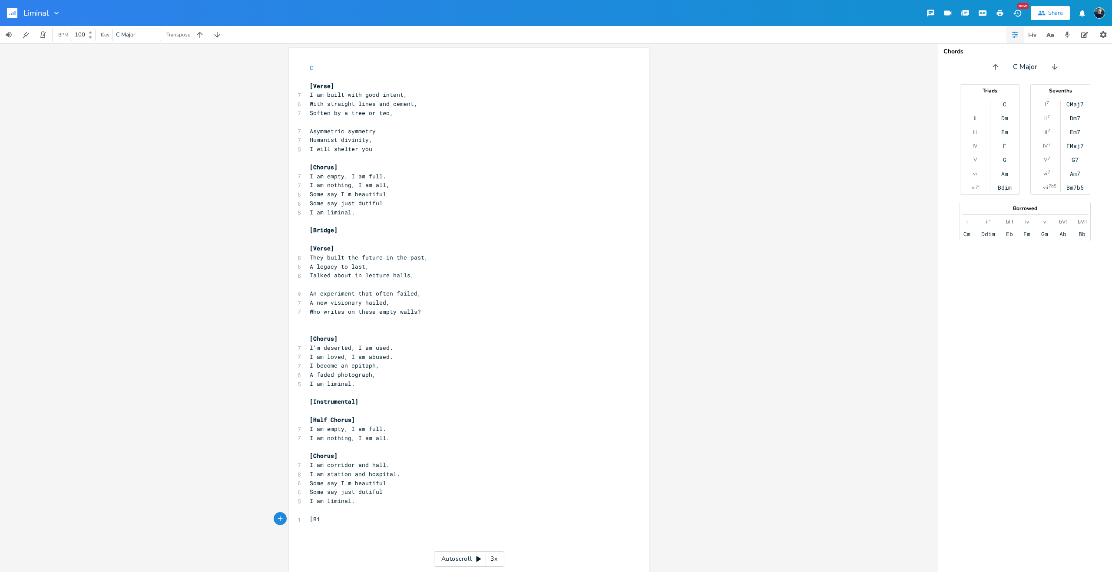
type textarea "[Bihg"
type textarea "g instrumental]"
type textarea "full orchestra"
